Goal: Task Accomplishment & Management: Manage account settings

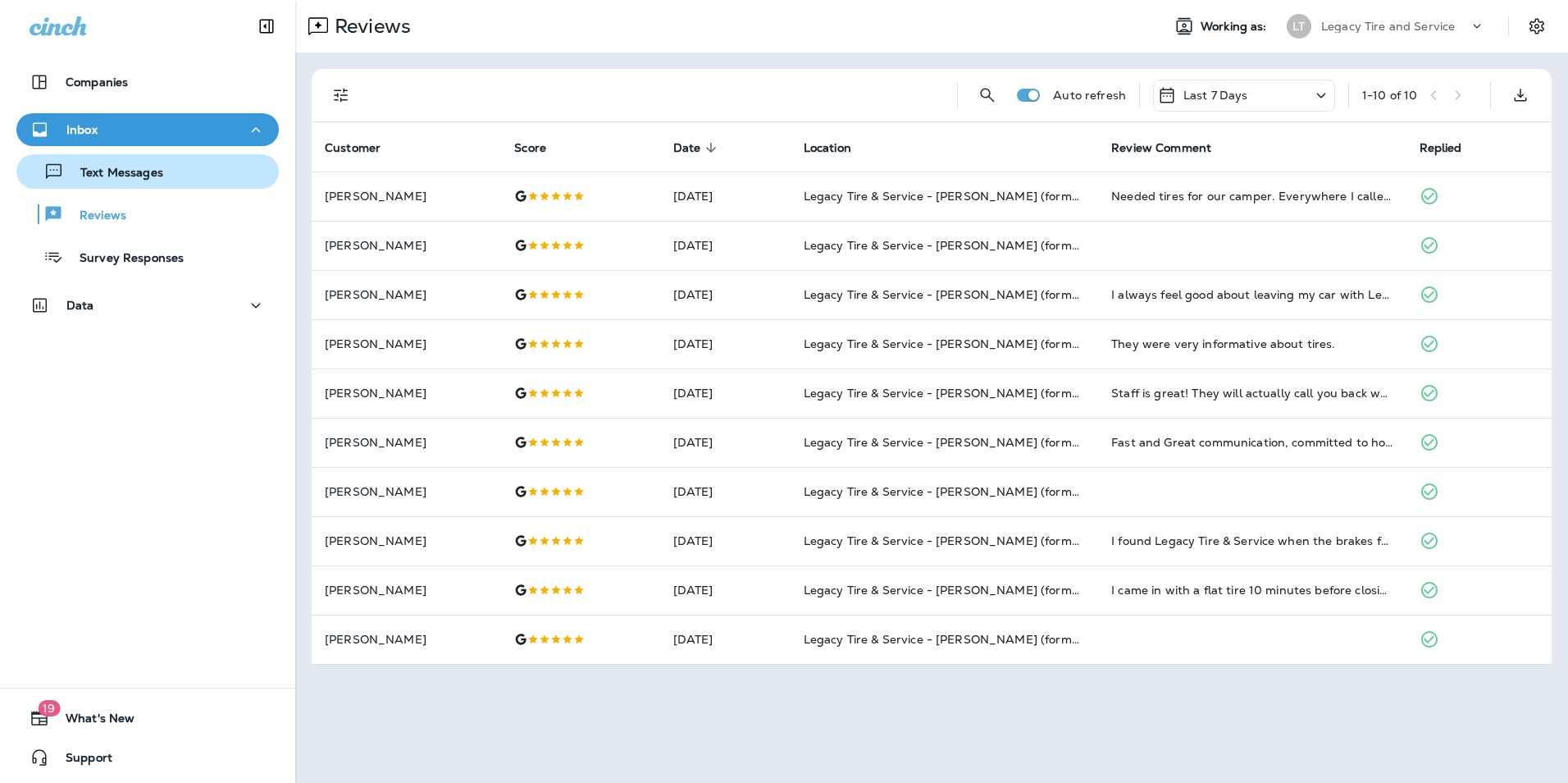
click at [172, 171] on div "Text Messages" at bounding box center [147, 171] width 249 height 25
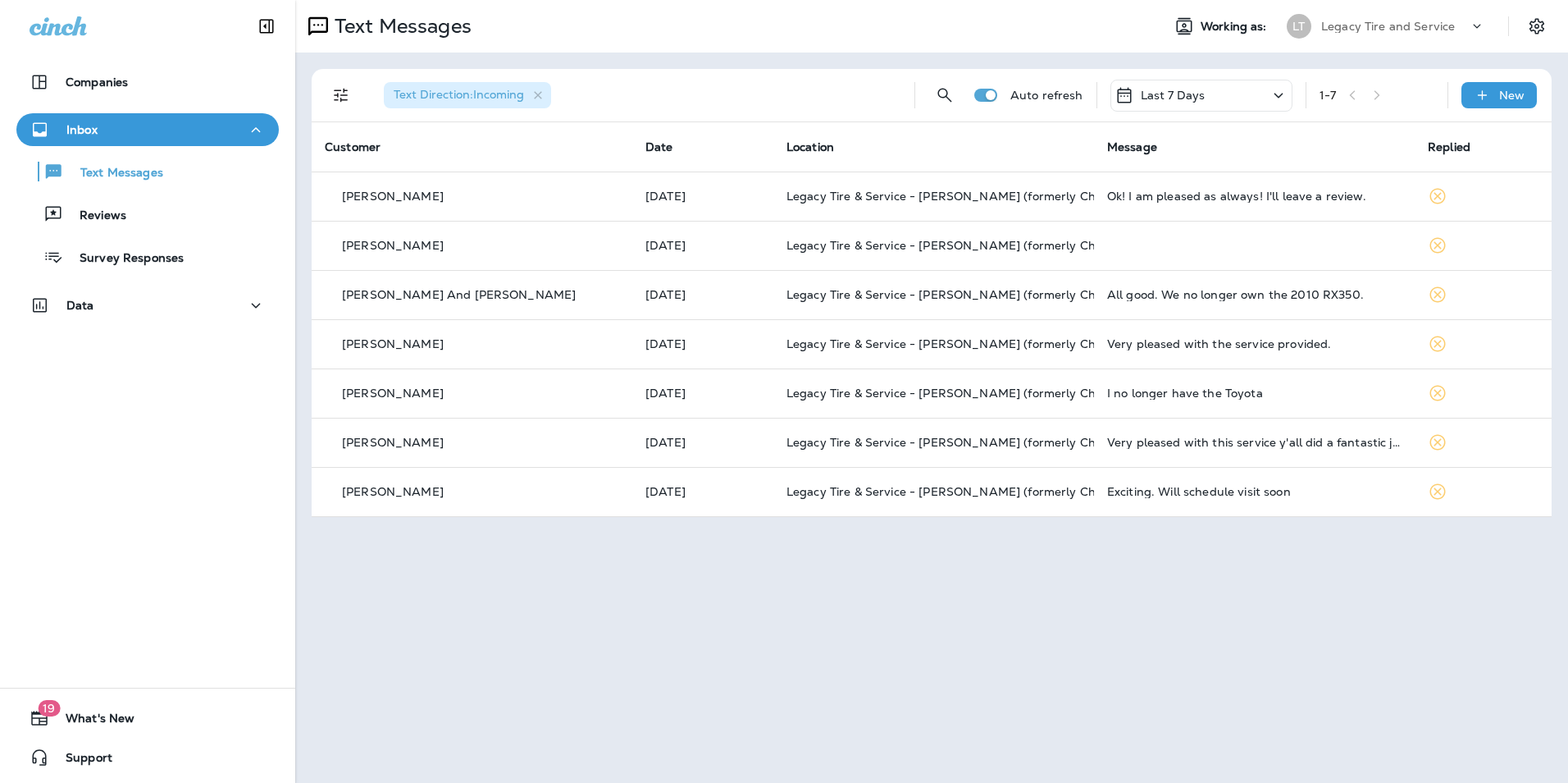
click at [481, 92] on span "Text Direction : Incoming" at bounding box center [458, 94] width 130 height 15
click at [346, 94] on icon "Filters" at bounding box center [342, 95] width 20 height 20
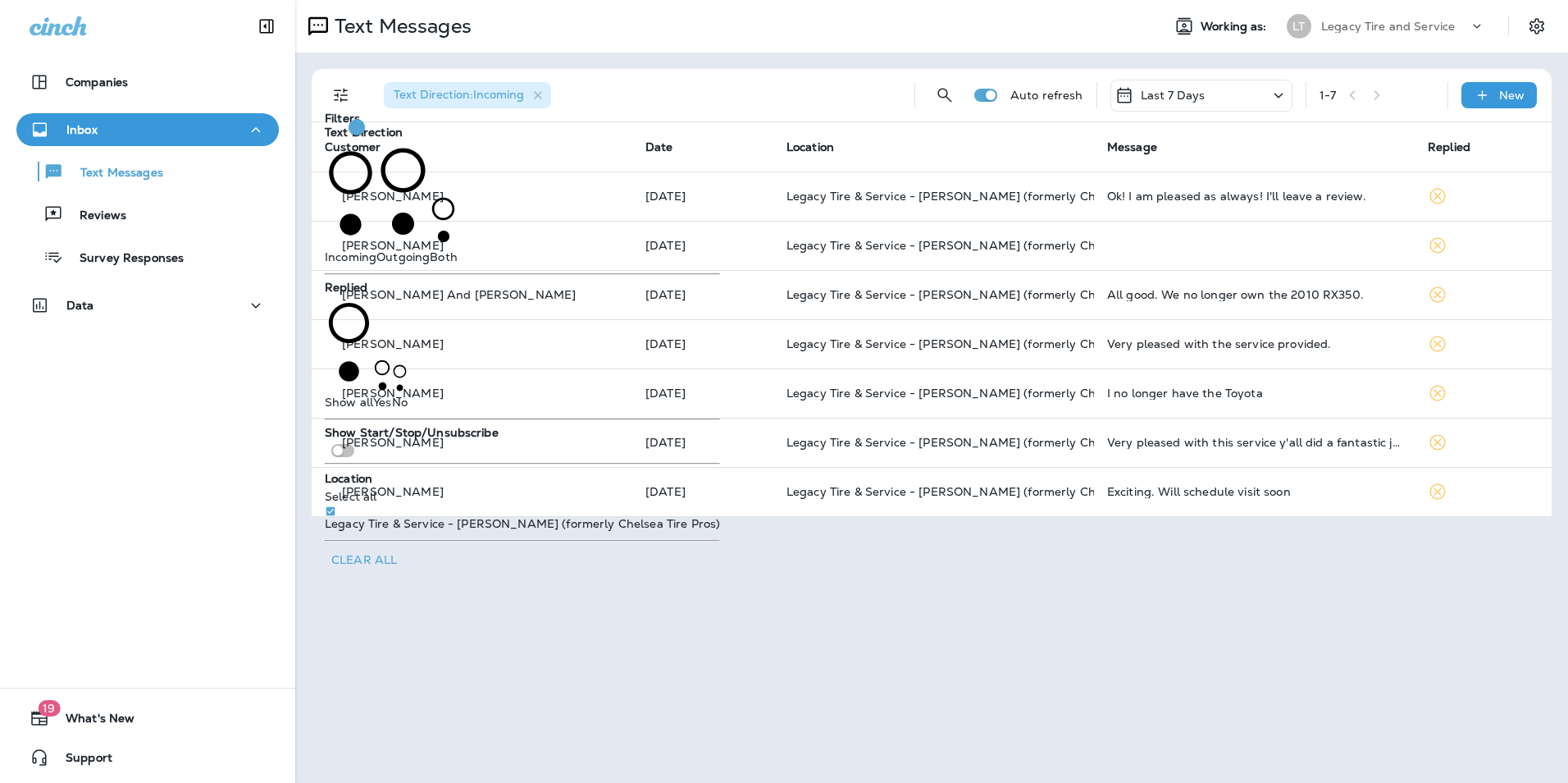
click at [395, 249] on span "Outgoing" at bounding box center [403, 256] width 54 height 15
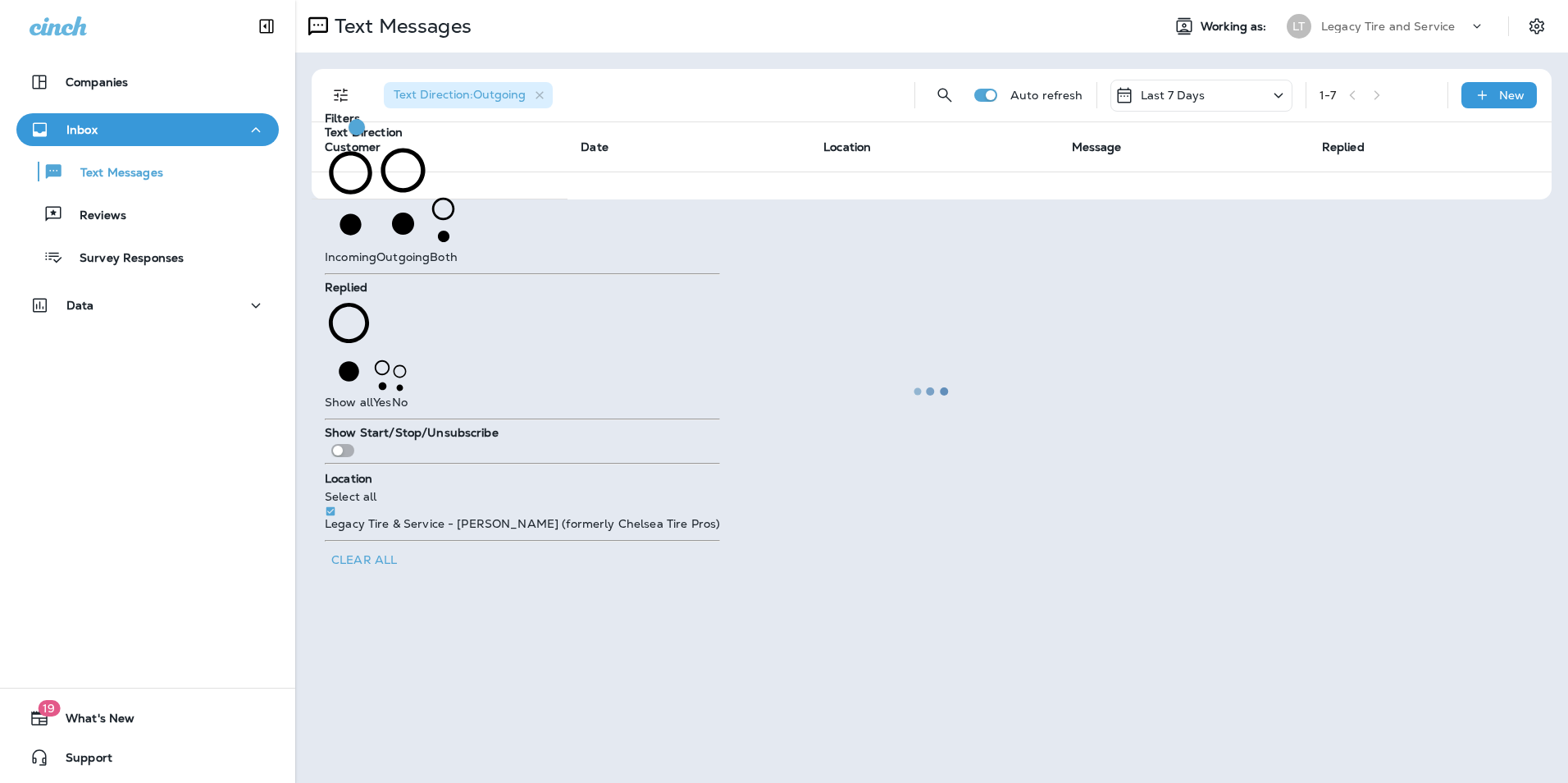
click at [279, 338] on div at bounding box center [147, 340] width 295 height 8
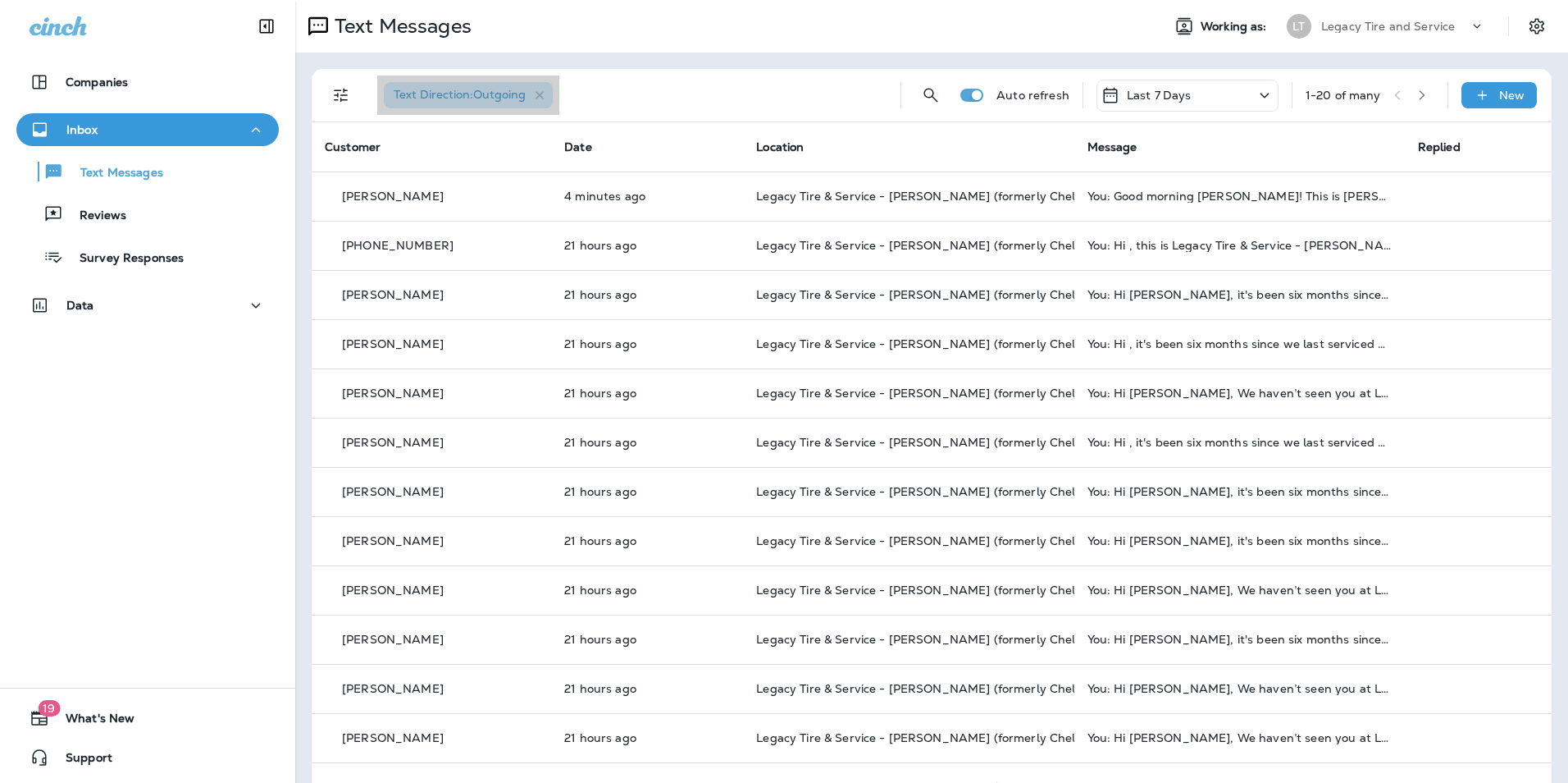
click at [409, 83] on div "Text Direction : Outgoing" at bounding box center [468, 95] width 169 height 26
click at [354, 96] on button "Filters" at bounding box center [341, 94] width 33 height 33
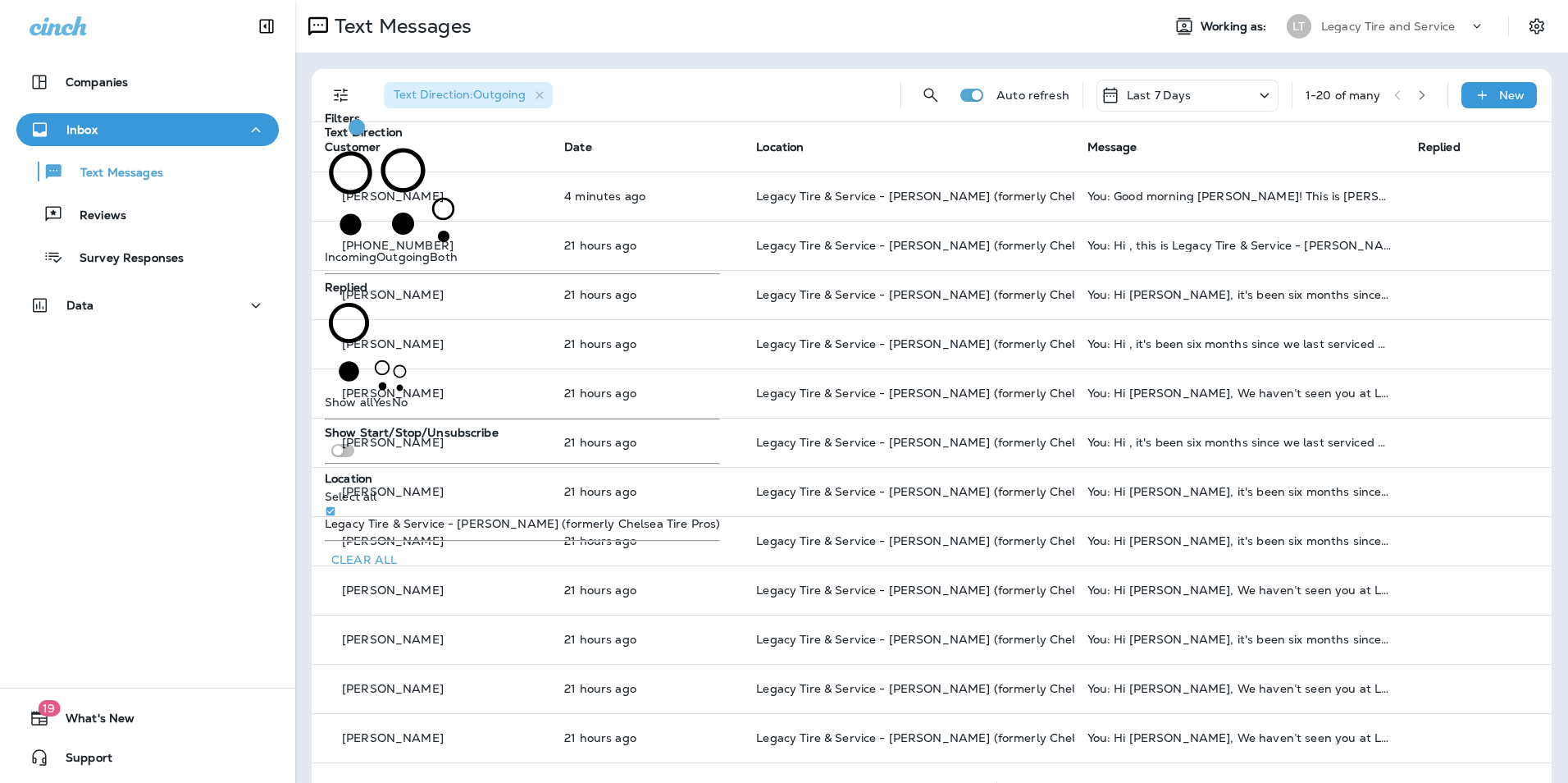
click at [370, 249] on span "Incoming" at bounding box center [351, 256] width 52 height 15
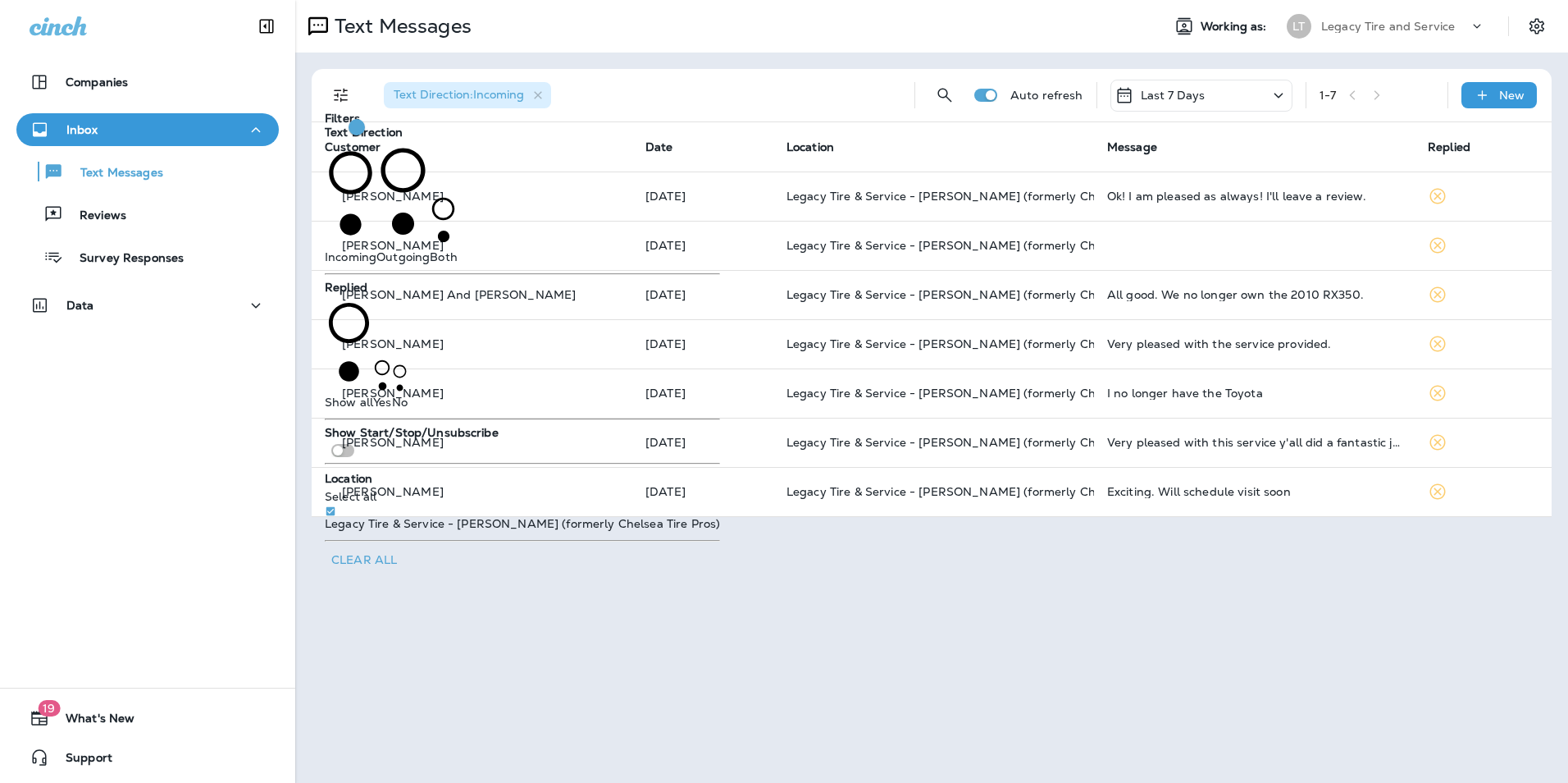
click at [268, 474] on div "Companies Inbox Text Messages Reviews Survey Responses Data 19 What's New Suppo…" at bounding box center [147, 392] width 295 height 783
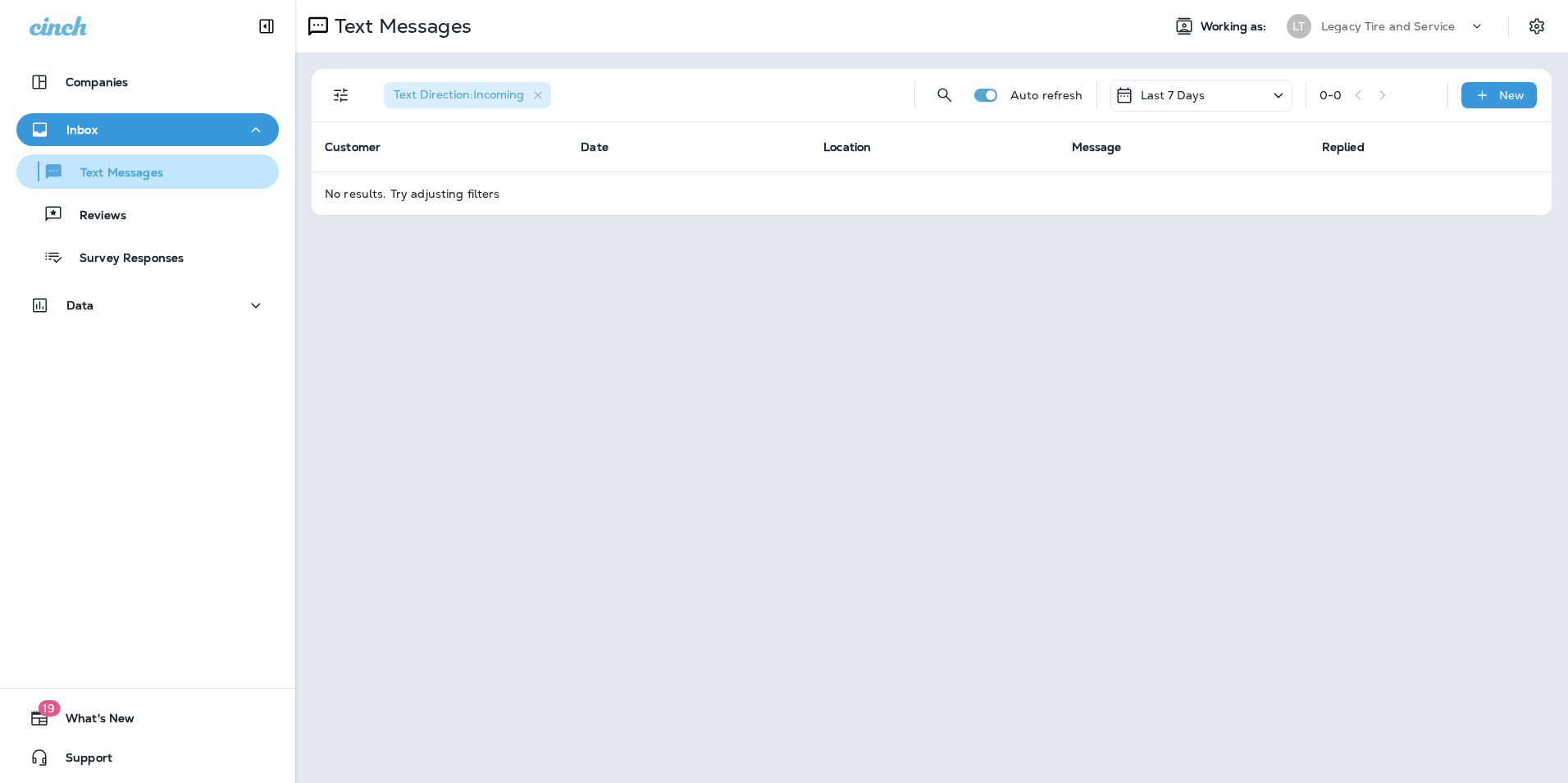
click at [136, 179] on p "Text Messages" at bounding box center [113, 174] width 99 height 16
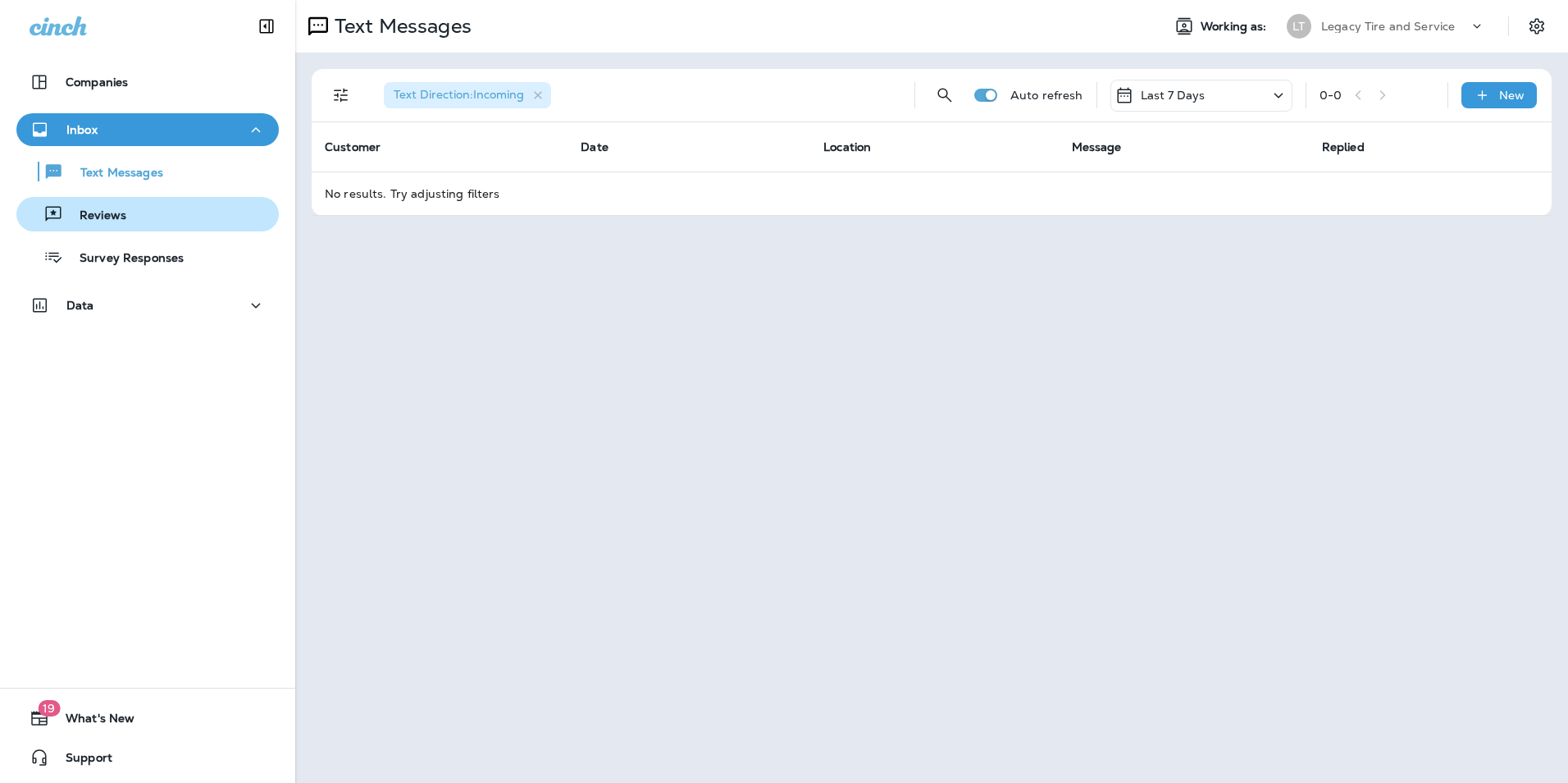
click at [103, 213] on p "Reviews" at bounding box center [95, 217] width 64 height 16
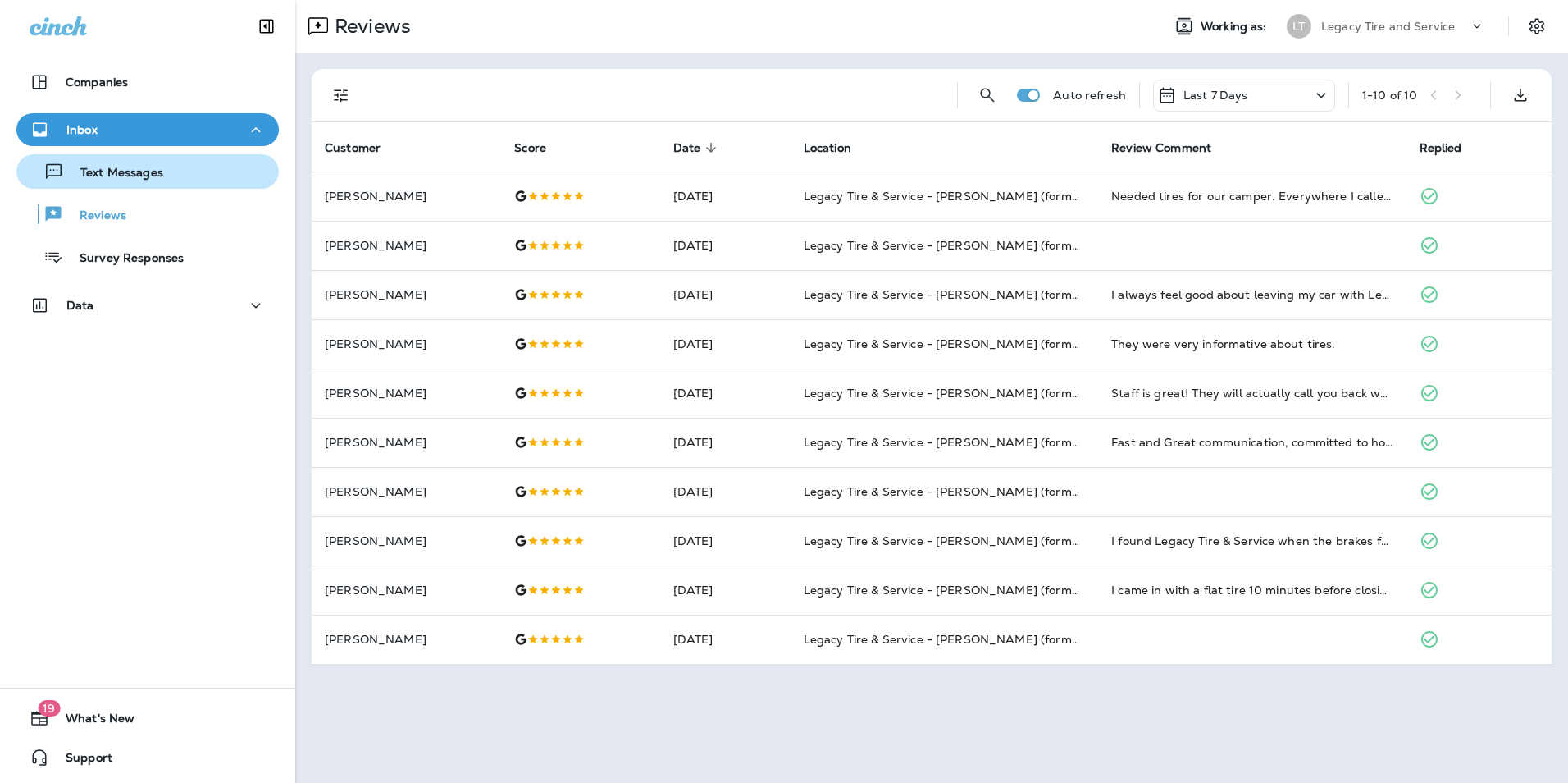
click at [114, 181] on div "Text Messages" at bounding box center [92, 171] width 140 height 25
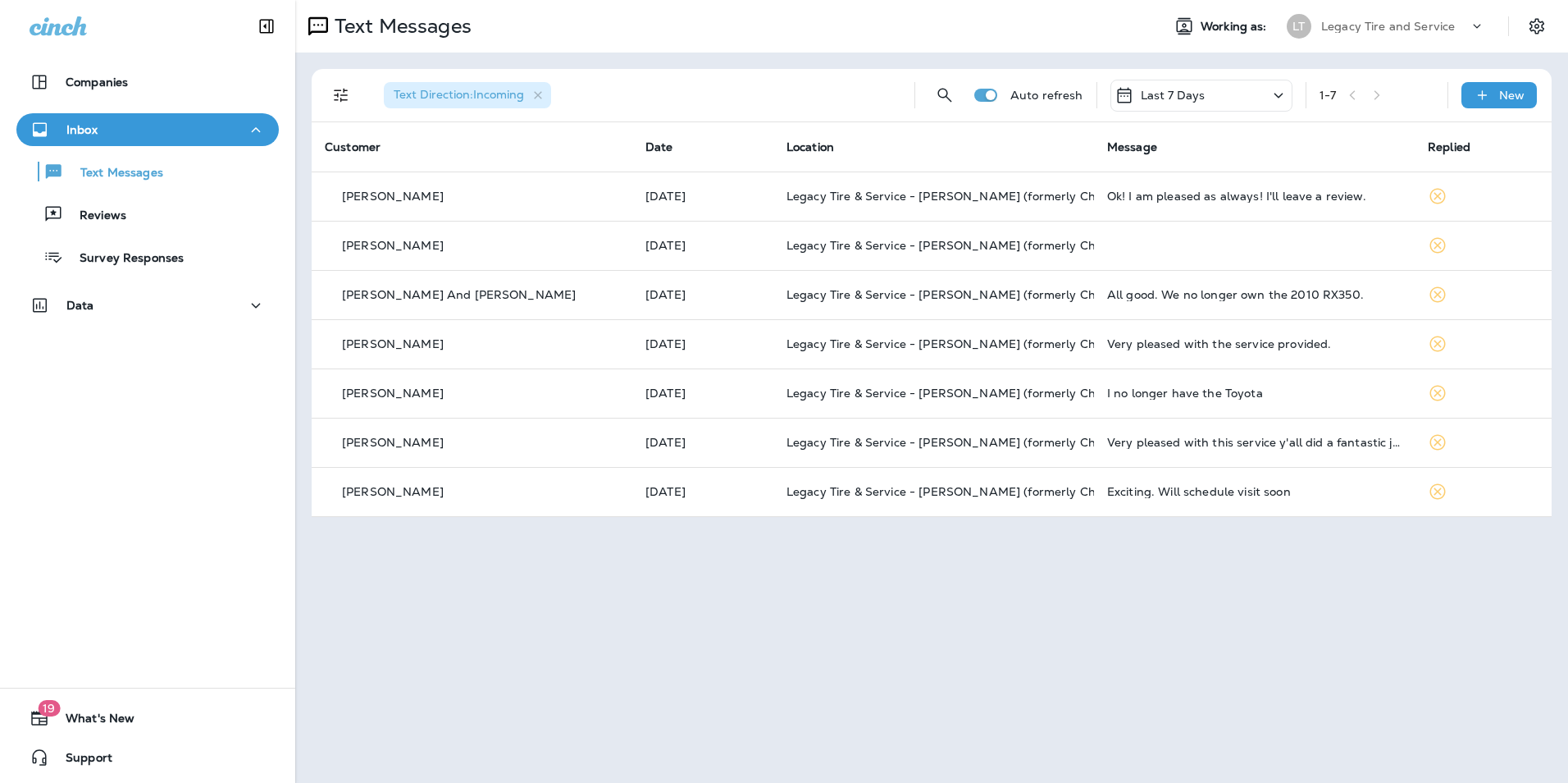
click at [1300, 22] on div "LT" at bounding box center [1299, 26] width 25 height 25
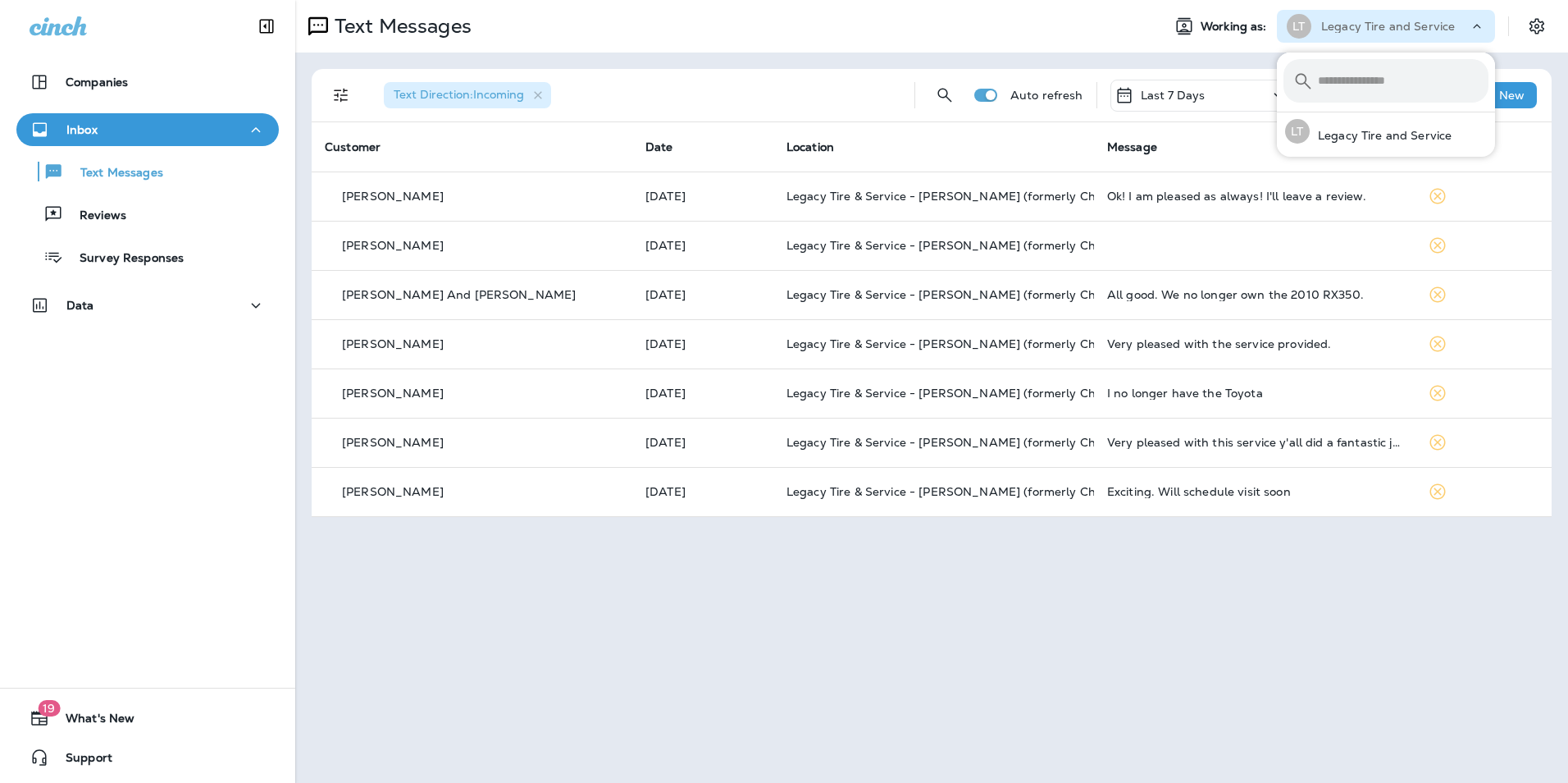
click at [1169, 69] on div "Text Direction : Incoming Auto refresh Last 7 Days 1 - 7 New" at bounding box center [935, 94] width 1220 height 53
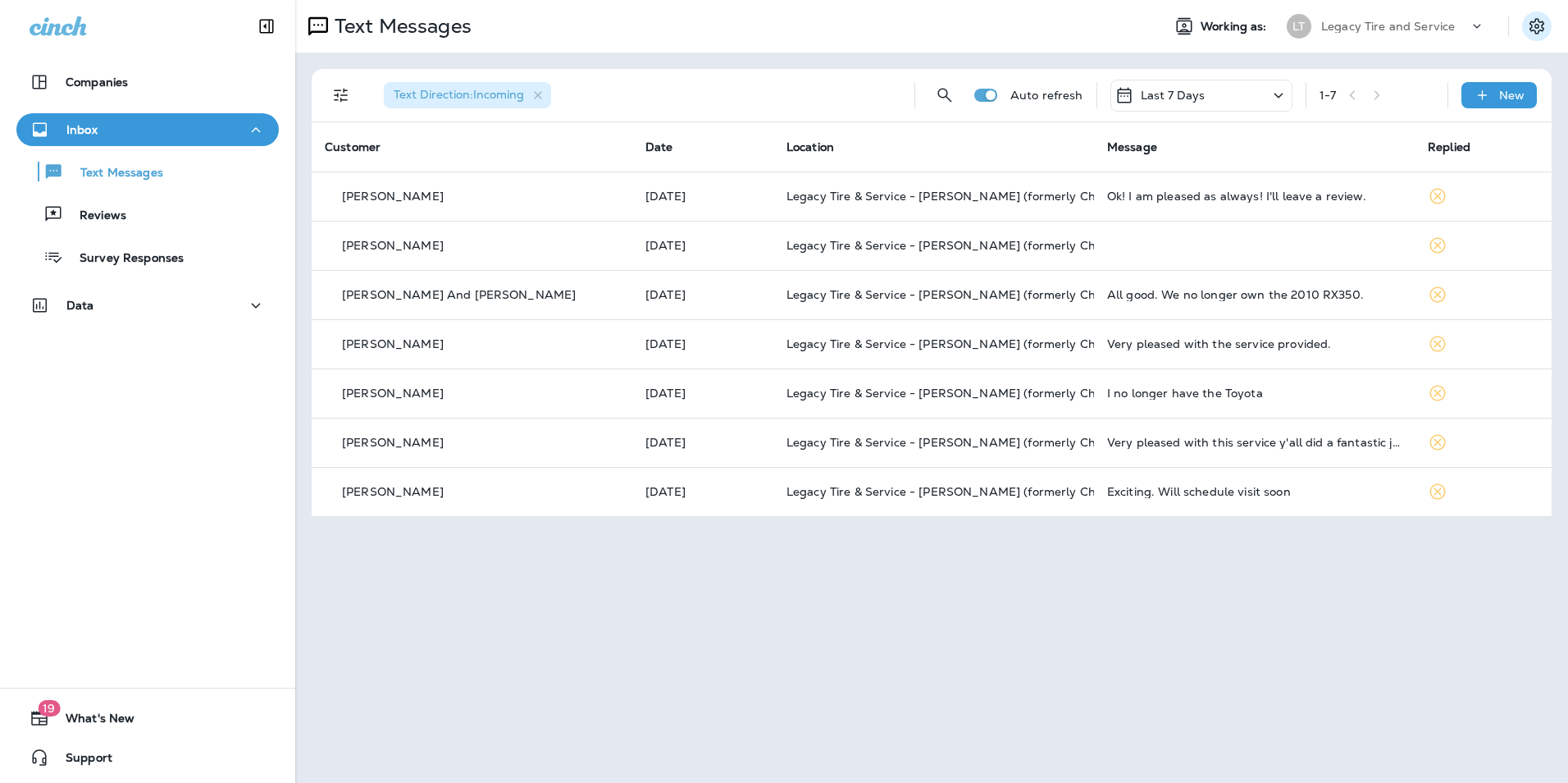
click at [1535, 26] on icon "Settings" at bounding box center [1537, 26] width 15 height 16
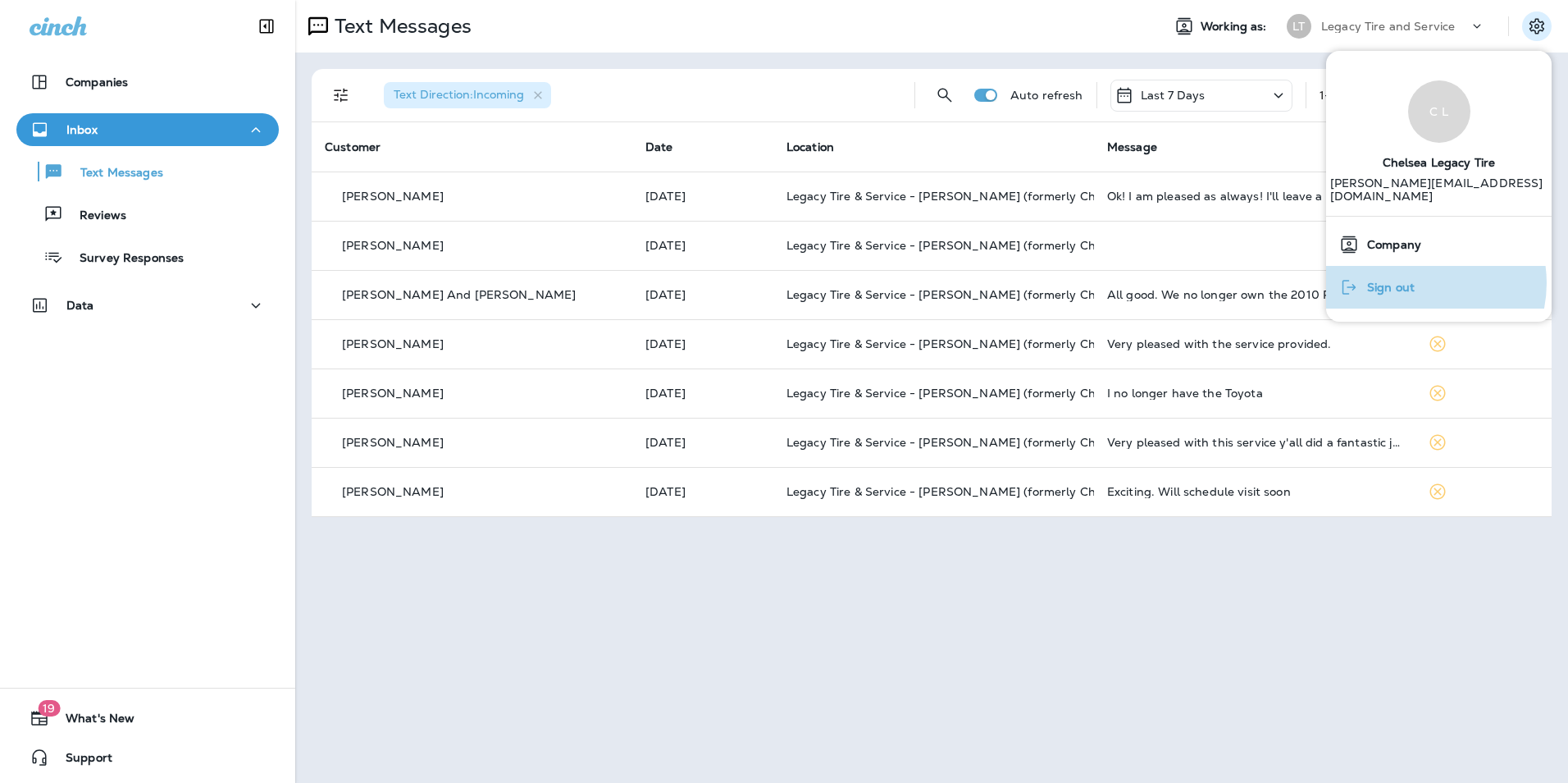
click at [1418, 270] on div "Sign out" at bounding box center [1376, 286] width 88 height 33
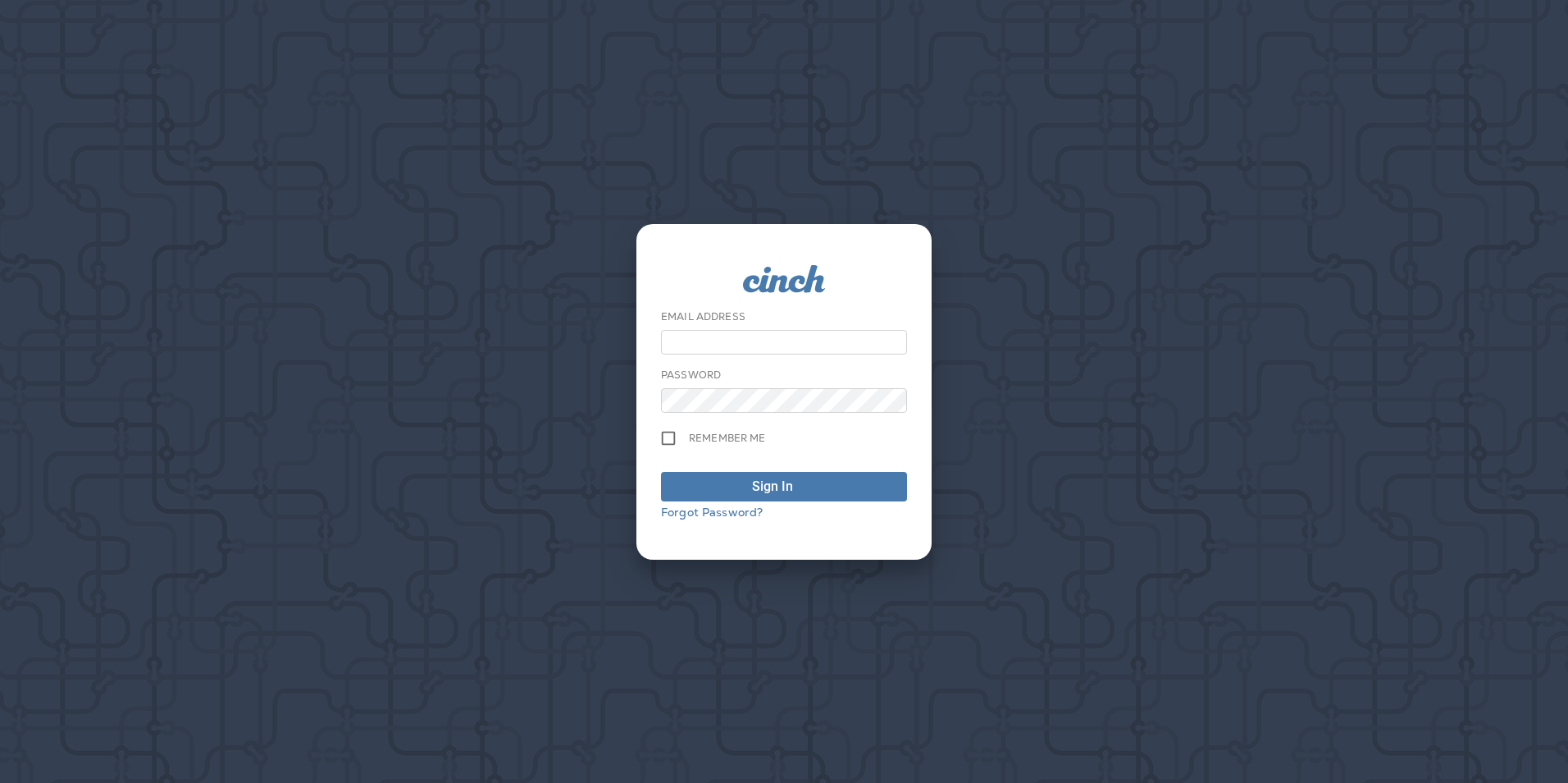
type input "**********"
drag, startPoint x: 876, startPoint y: 344, endPoint x: 590, endPoint y: 344, distance: 286.0
click at [590, 344] on div "**********" at bounding box center [784, 392] width 1568 height 783
drag, startPoint x: 877, startPoint y: 335, endPoint x: 661, endPoint y: 336, distance: 216.0
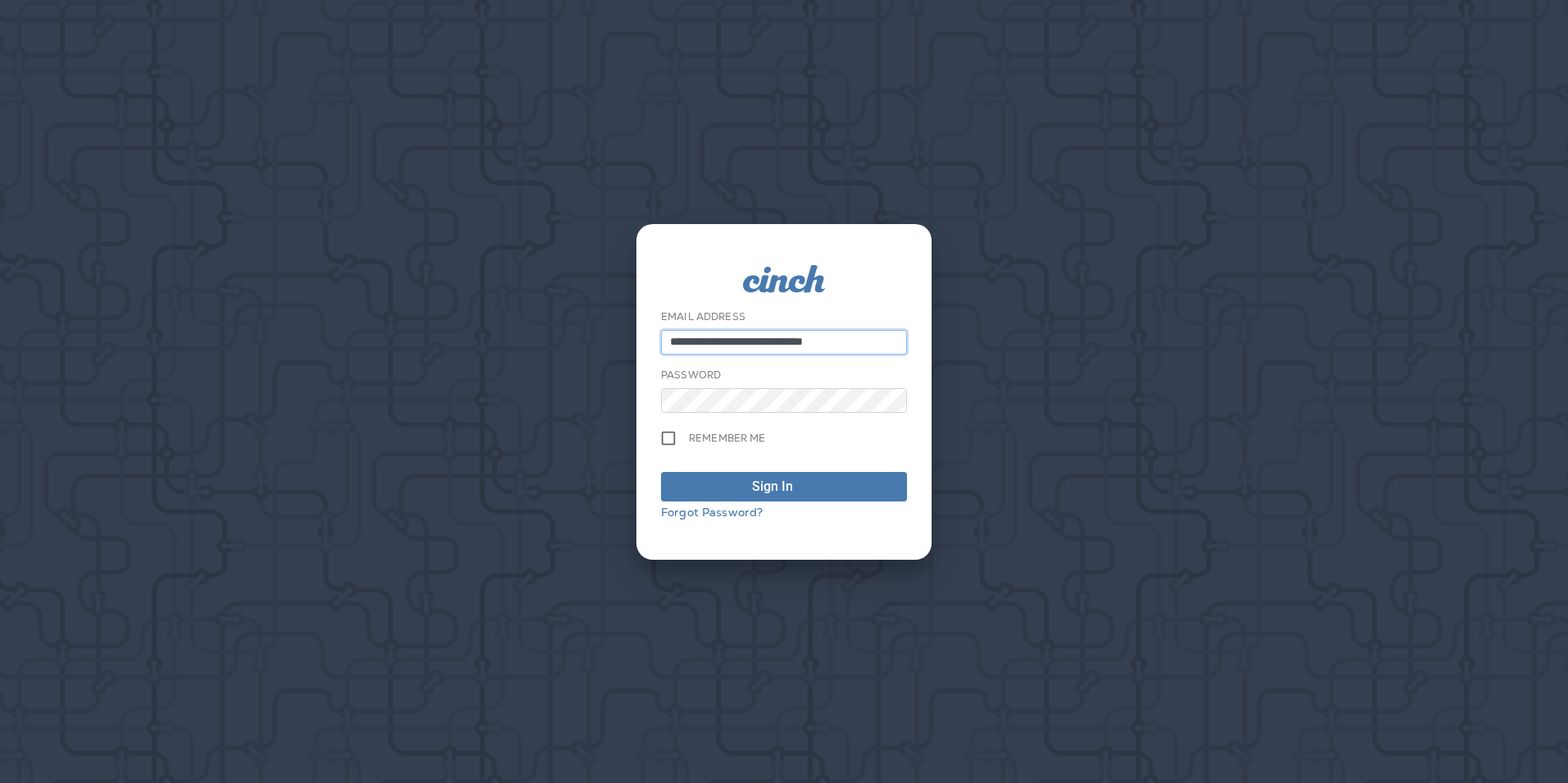
click at [661, 336] on input "**********" at bounding box center [784, 342] width 246 height 25
click at [661, 472] on button "Sign In" at bounding box center [784, 487] width 246 height 30
type input "**********"
click at [615, 410] on div "**********" at bounding box center [784, 392] width 1568 height 783
click at [580, 400] on div "**********" at bounding box center [784, 392] width 1568 height 783
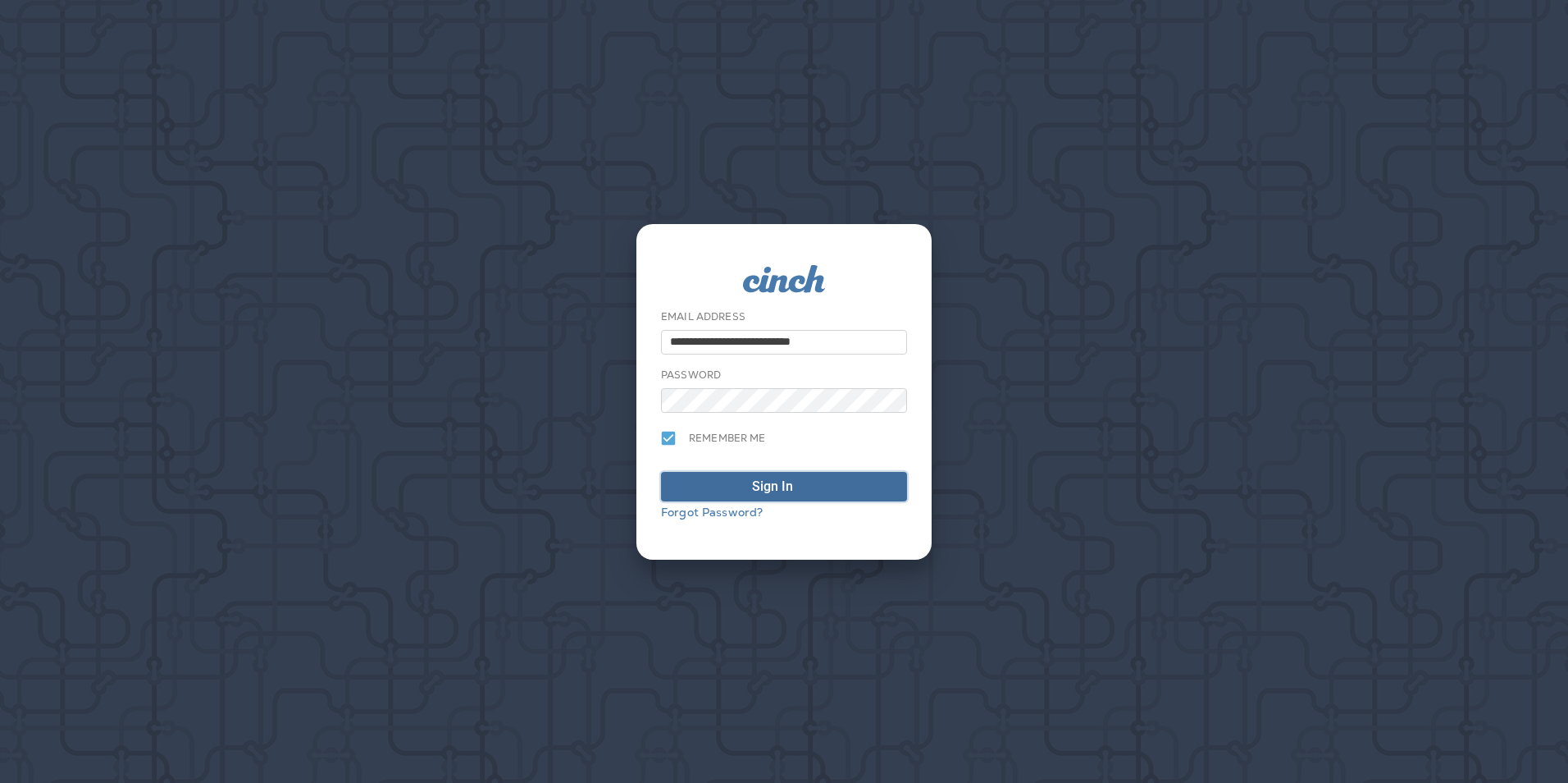
click at [723, 485] on span "Sign In" at bounding box center [783, 487] width 228 height 20
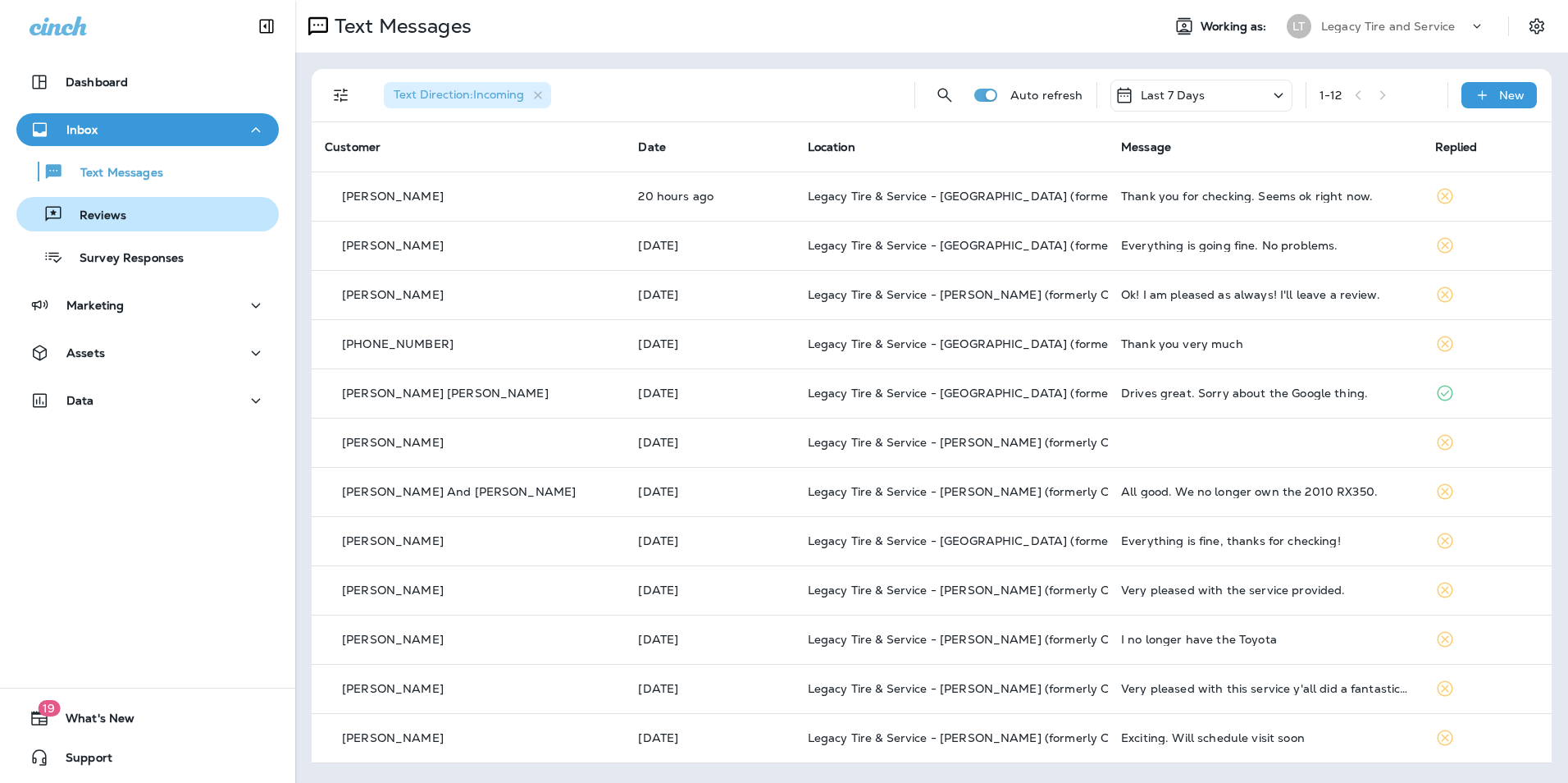
click at [163, 217] on div "Reviews" at bounding box center [147, 214] width 249 height 25
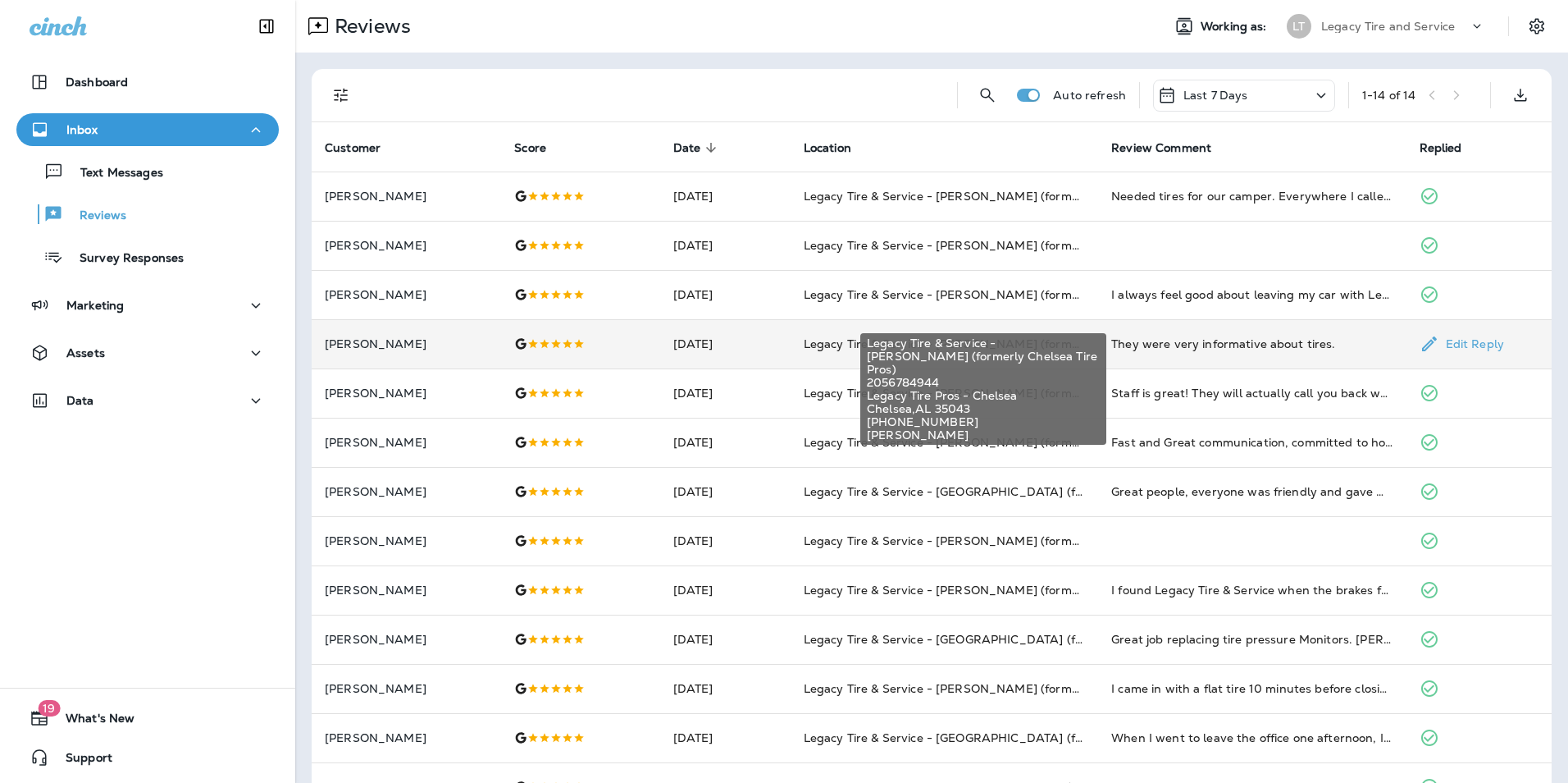
scroll to position [82, 0]
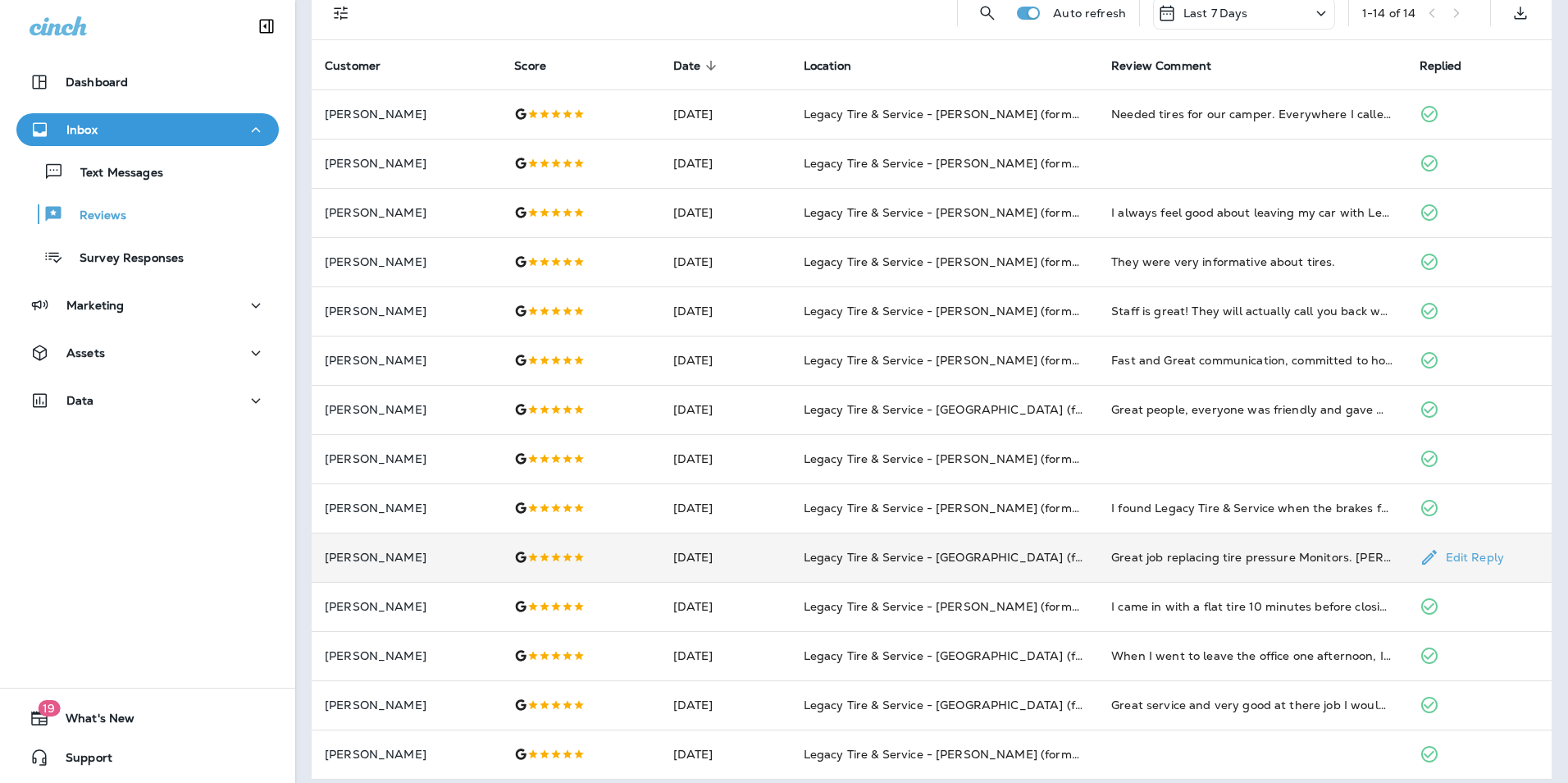
click at [769, 539] on td "[DATE]" at bounding box center [725, 557] width 130 height 50
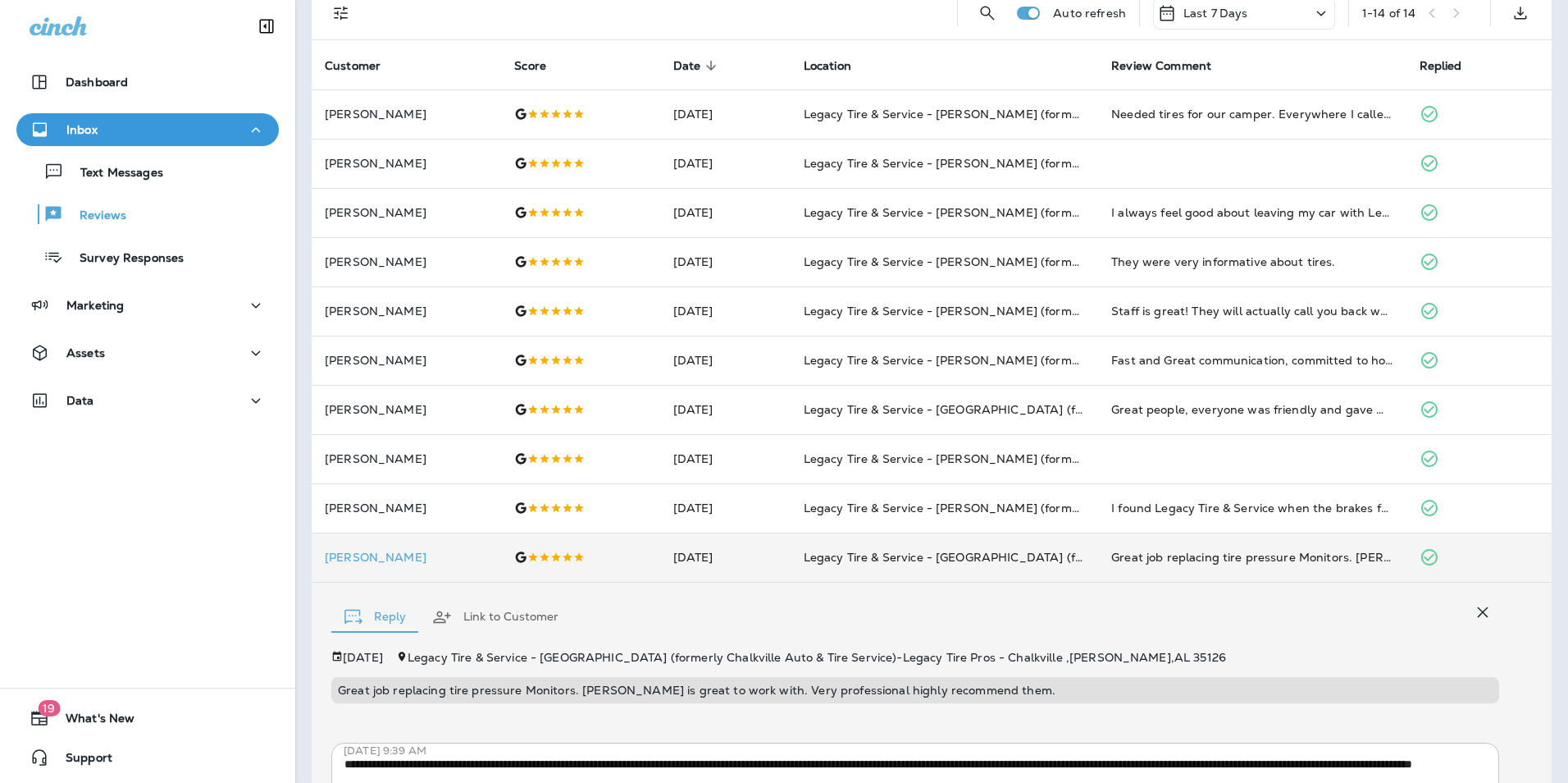
scroll to position [273, 0]
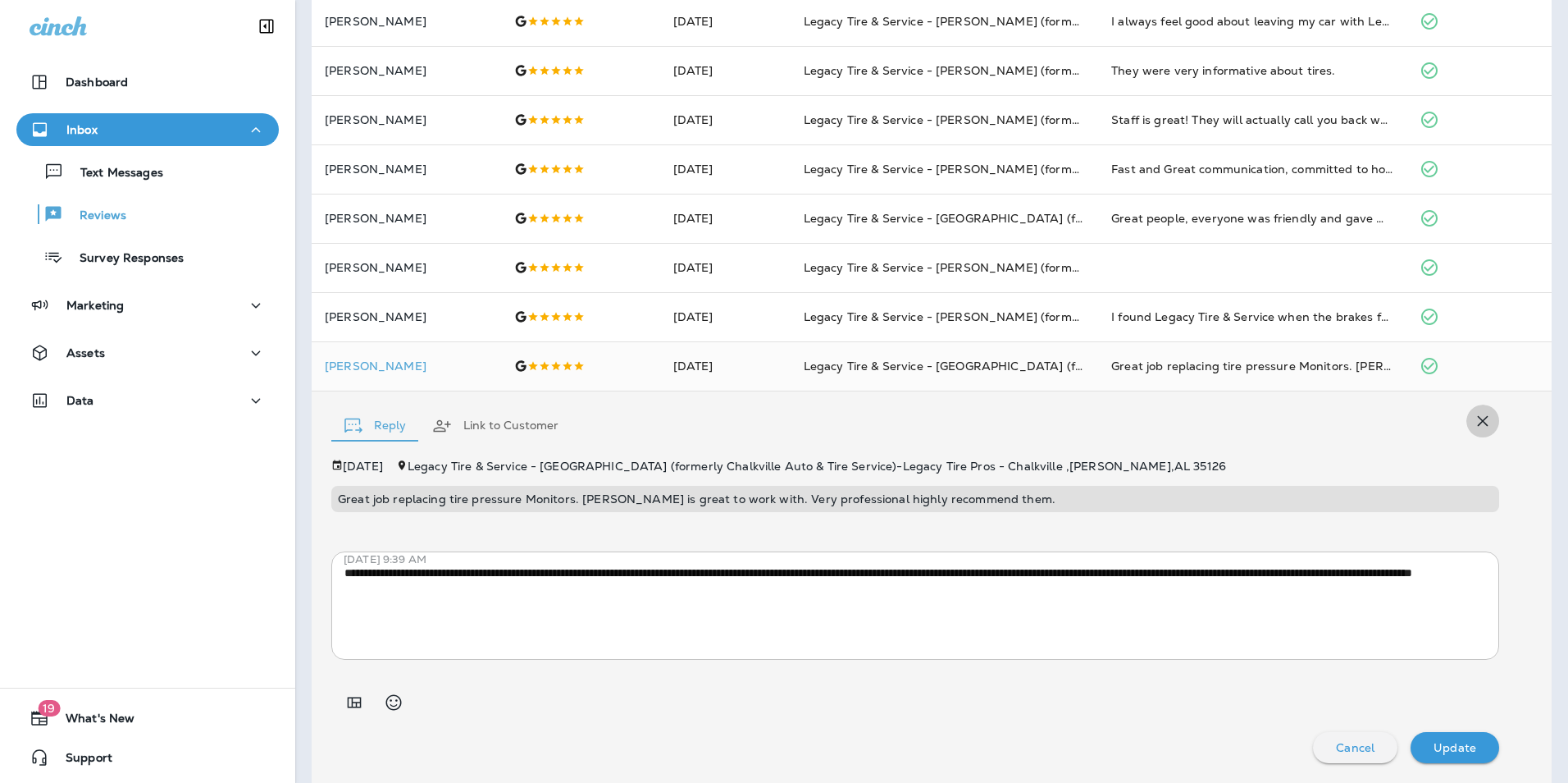
click at [1479, 423] on icon "button" at bounding box center [1484, 421] width 11 height 11
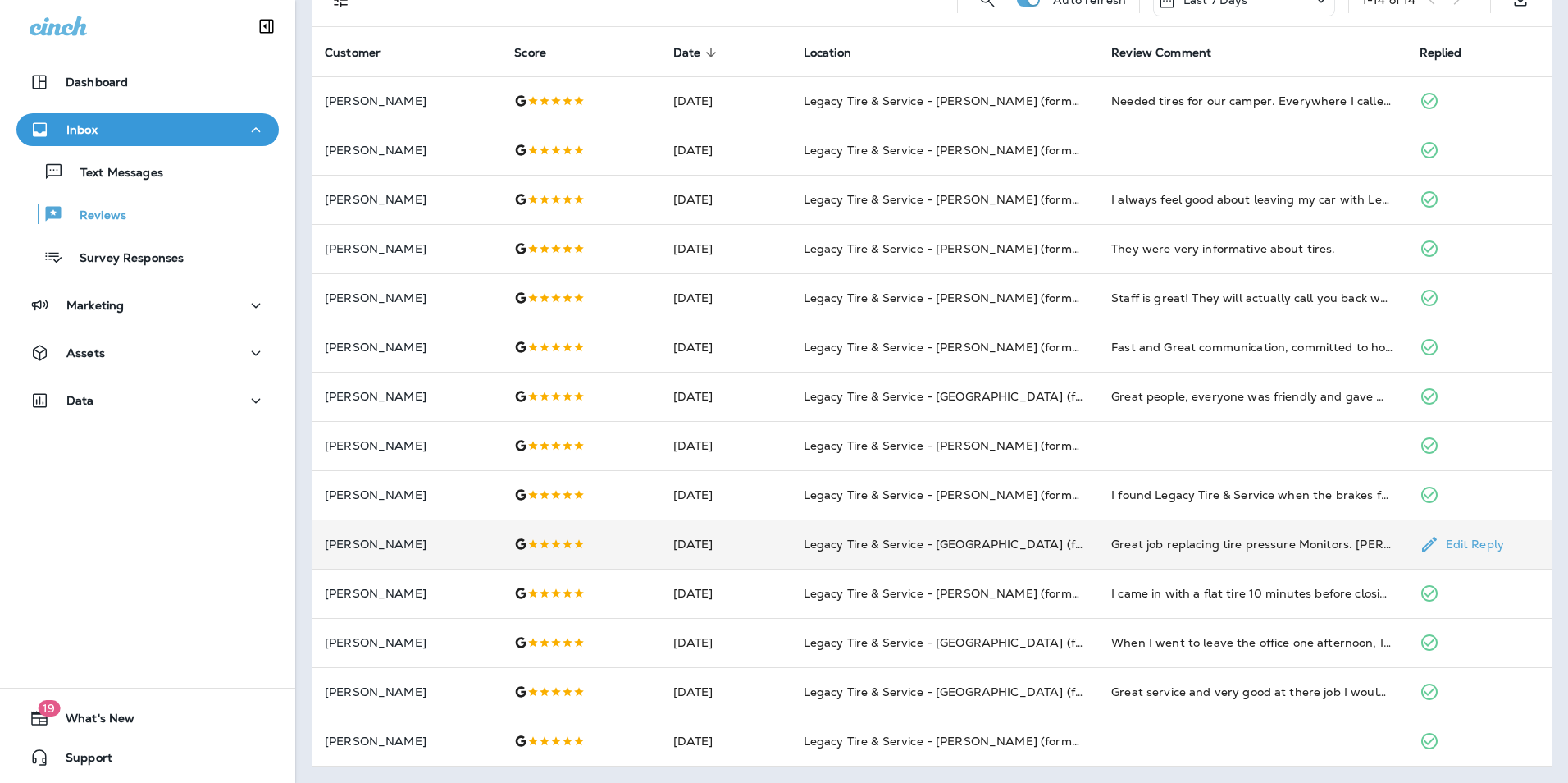
click at [760, 534] on td "[DATE]" at bounding box center [725, 545] width 130 height 50
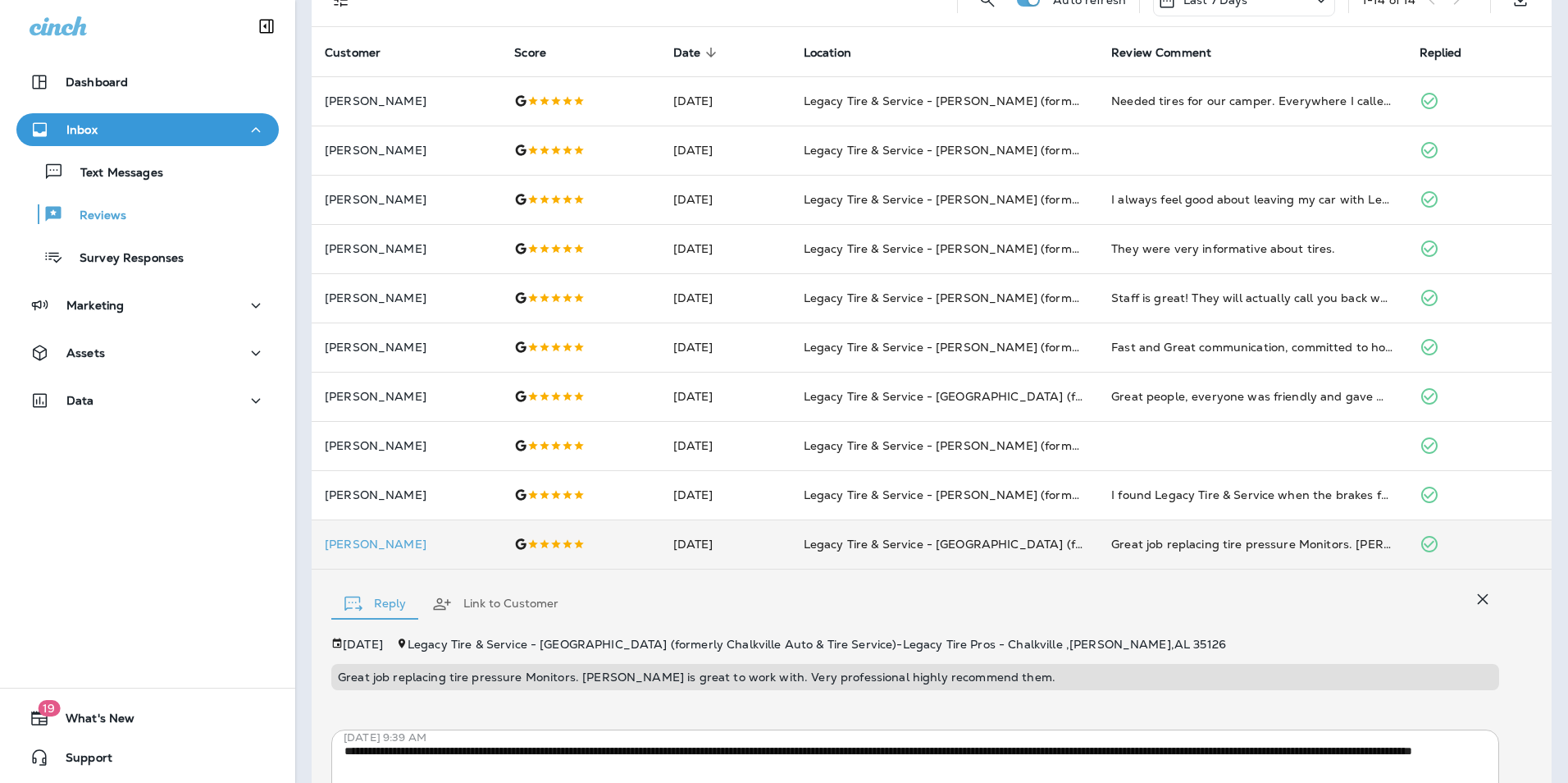
scroll to position [273, 0]
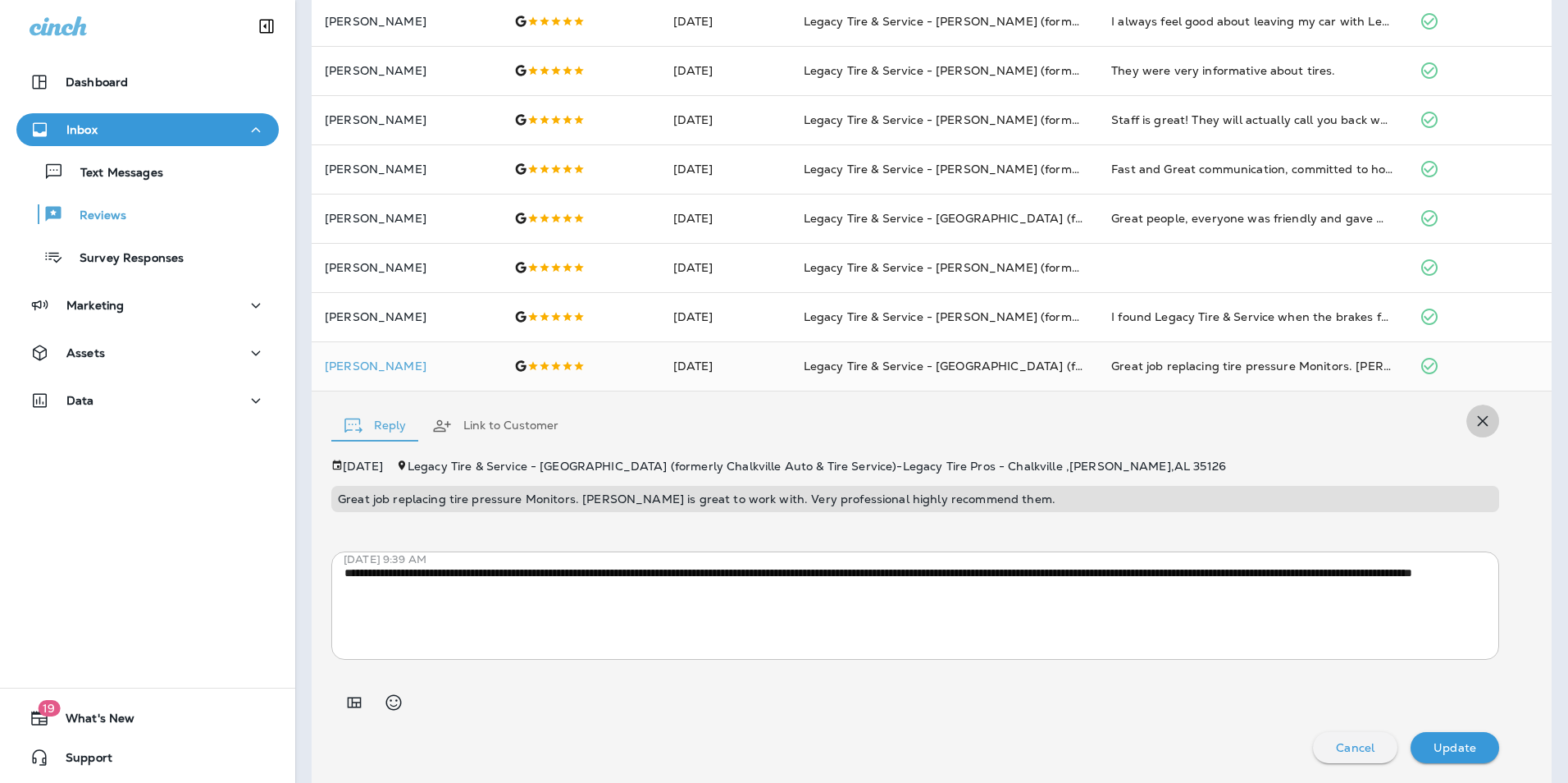
click at [1482, 420] on button "button" at bounding box center [1483, 420] width 33 height 33
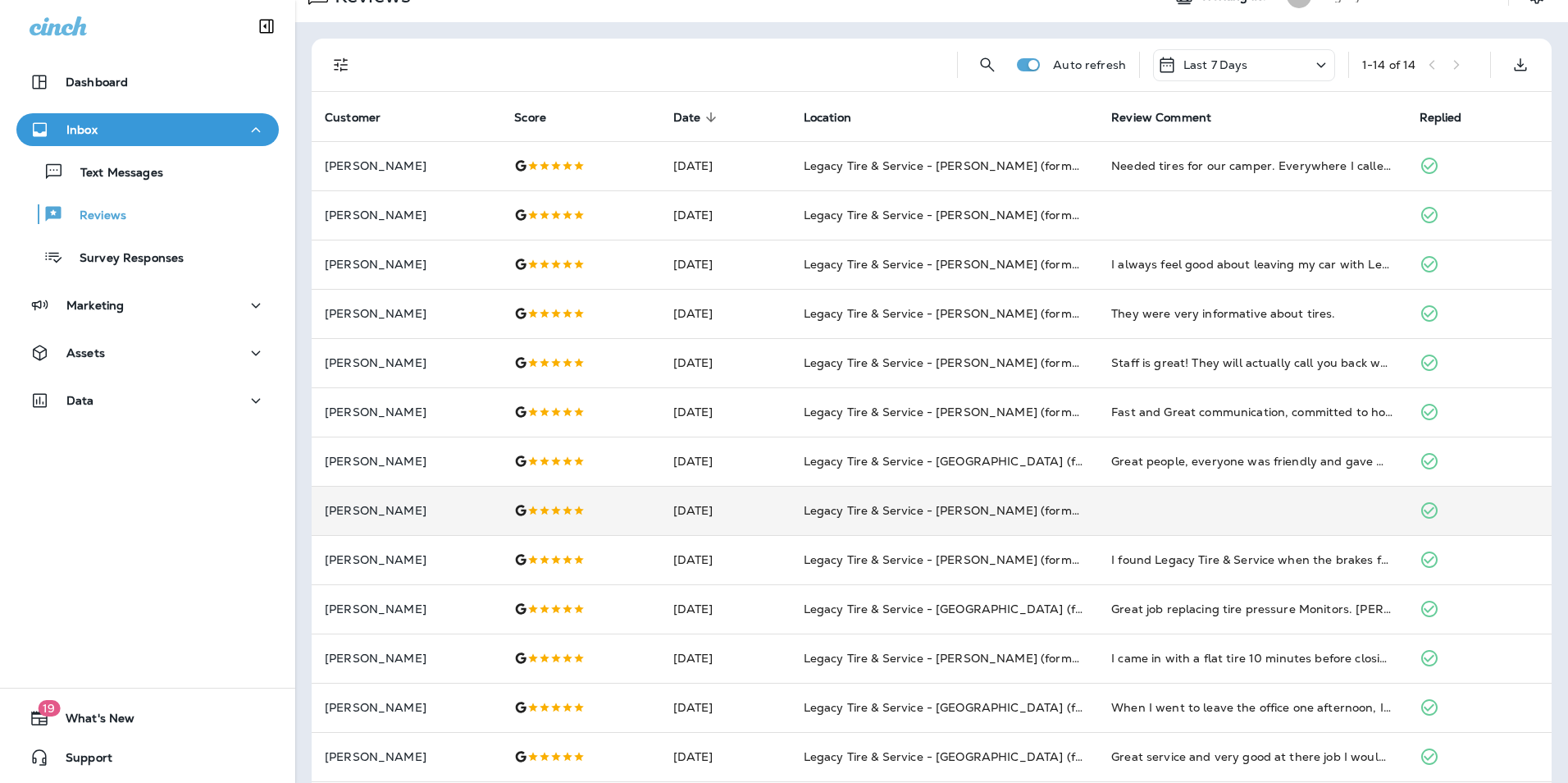
scroll to position [0, 0]
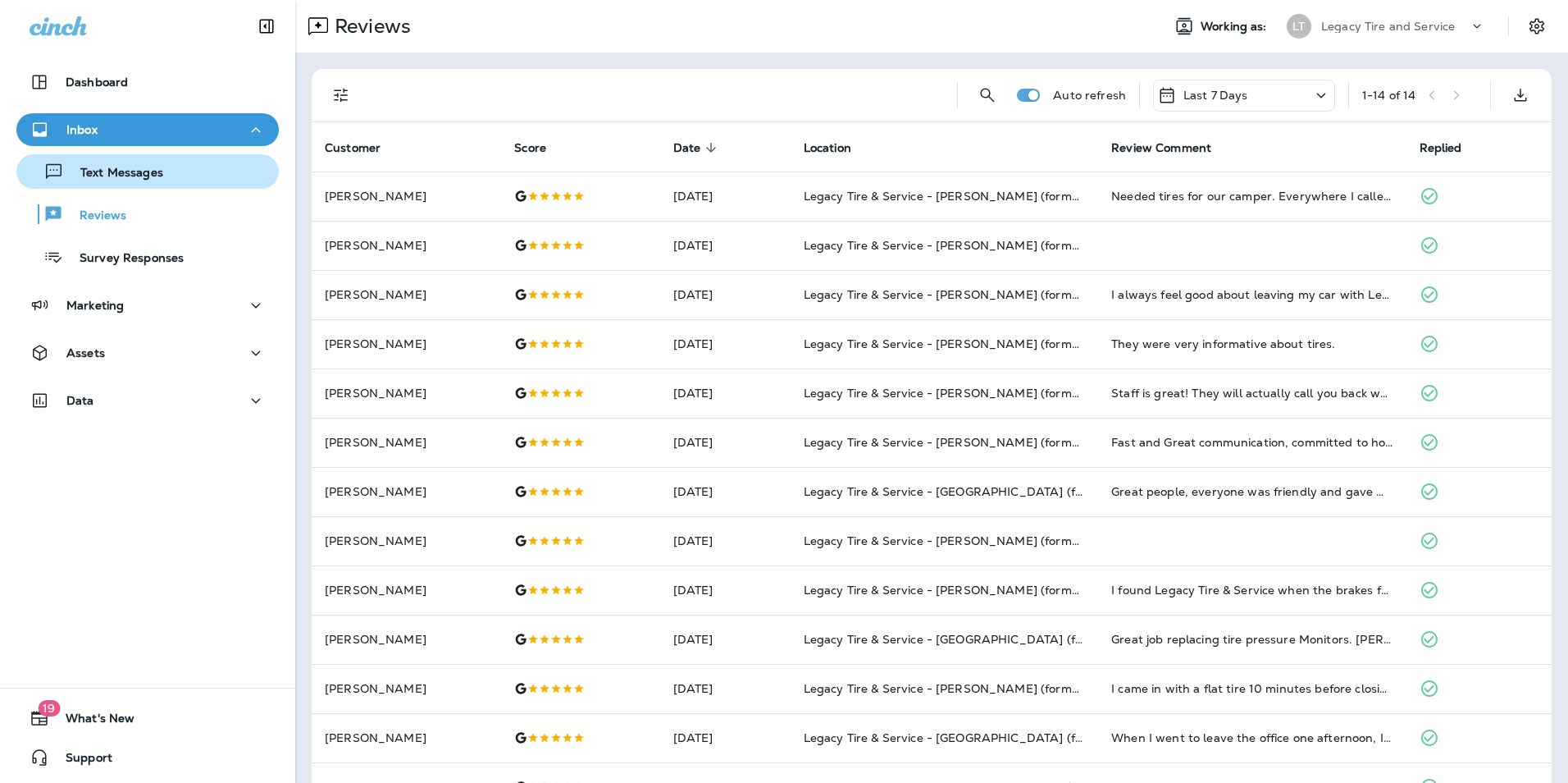
click at [115, 177] on p "Text Messages" at bounding box center [113, 174] width 99 height 16
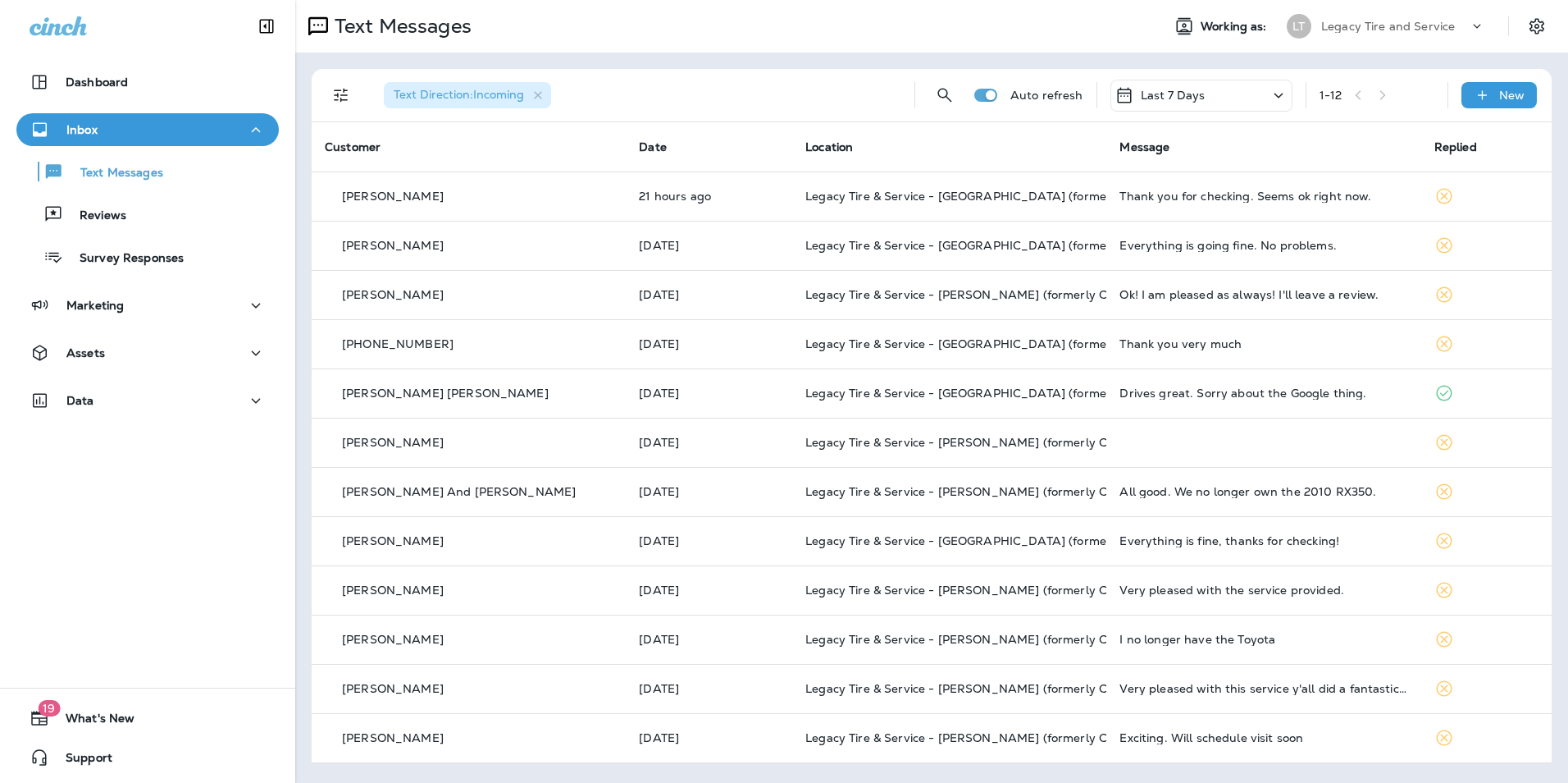
click at [341, 99] on icon "Filters" at bounding box center [341, 95] width 14 height 14
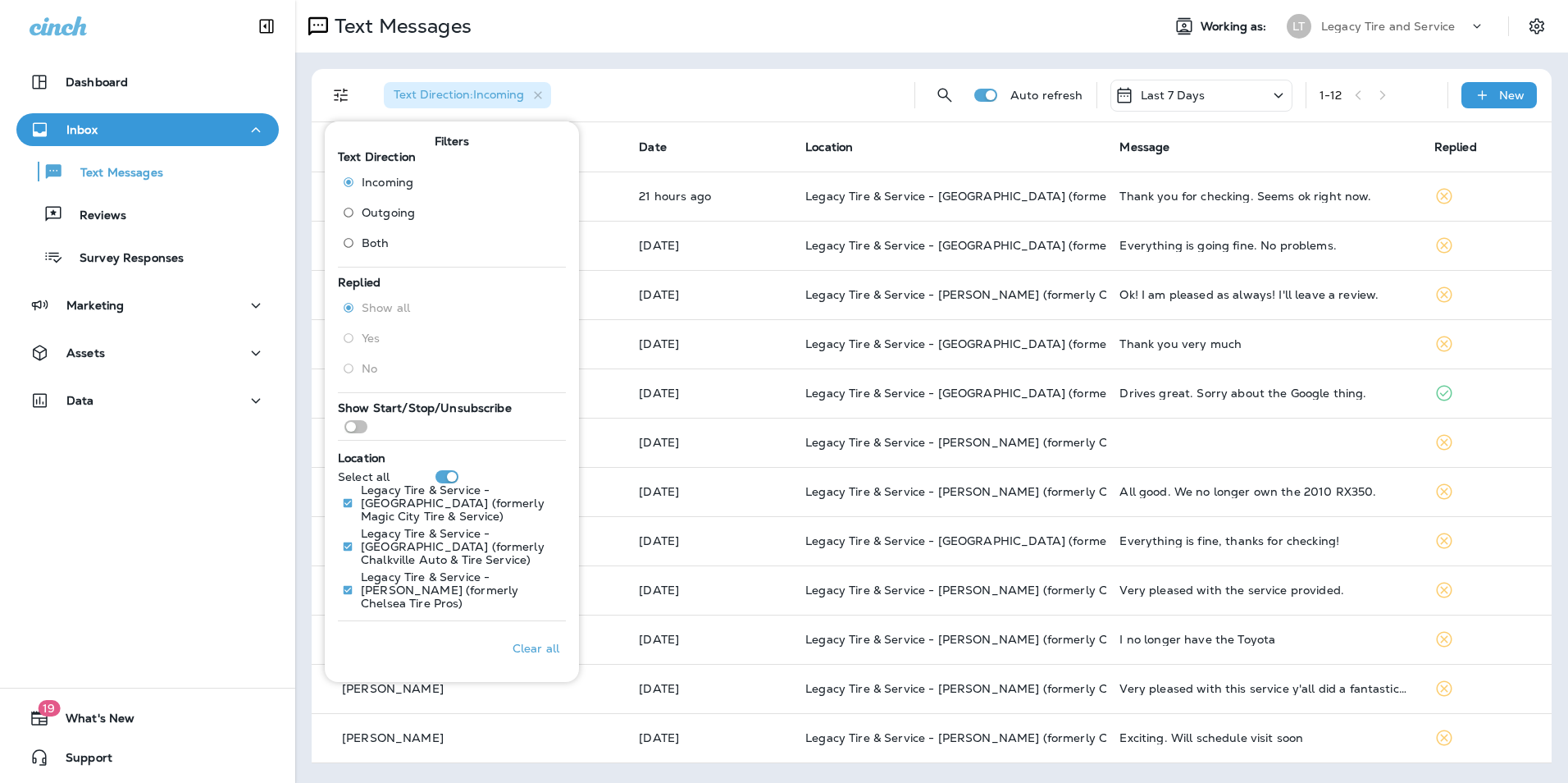
click at [374, 210] on span "Outgoing" at bounding box center [389, 212] width 54 height 13
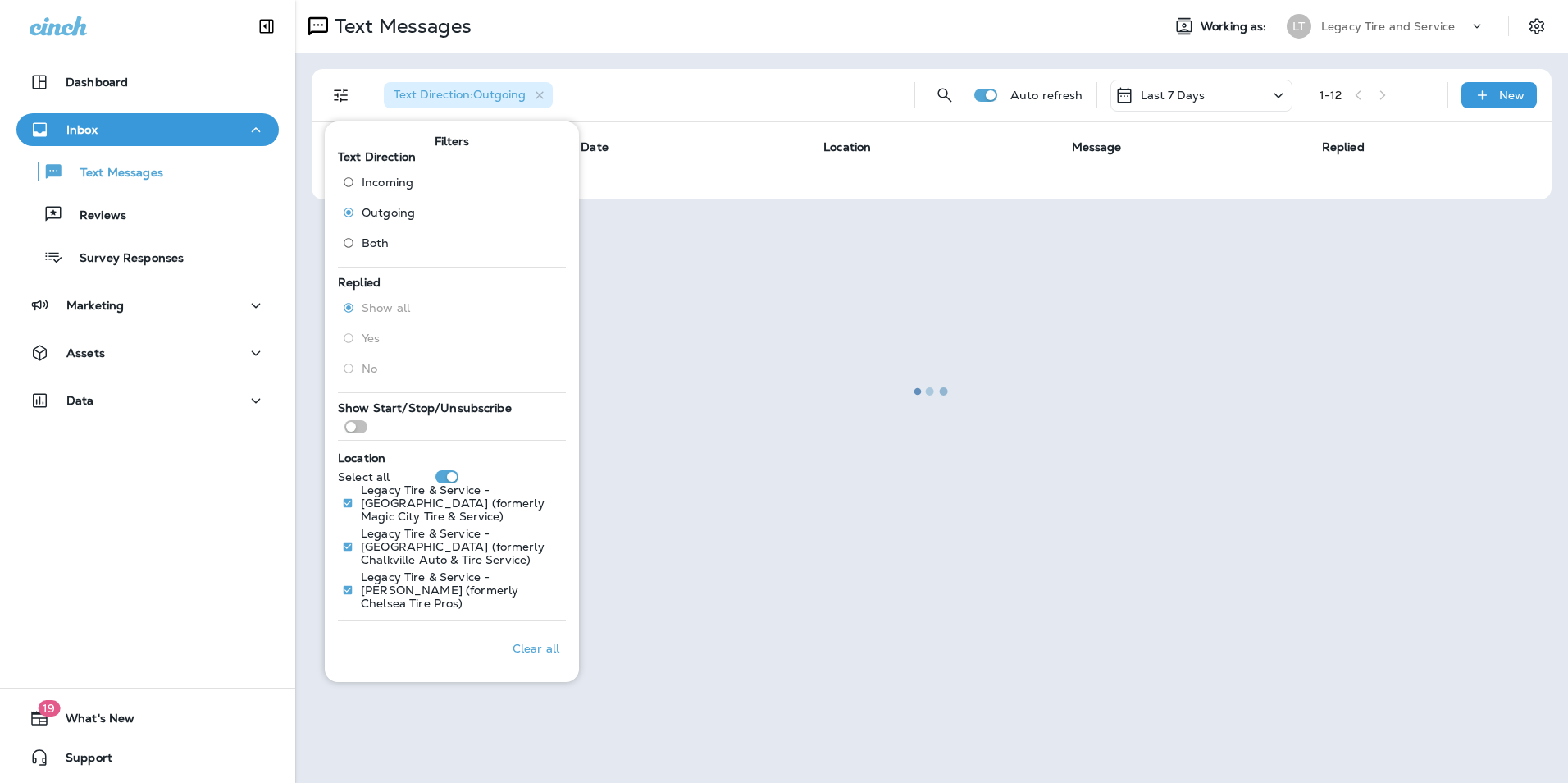
click at [308, 360] on div at bounding box center [932, 392] width 1270 height 779
